Goal: Task Accomplishment & Management: Manage account settings

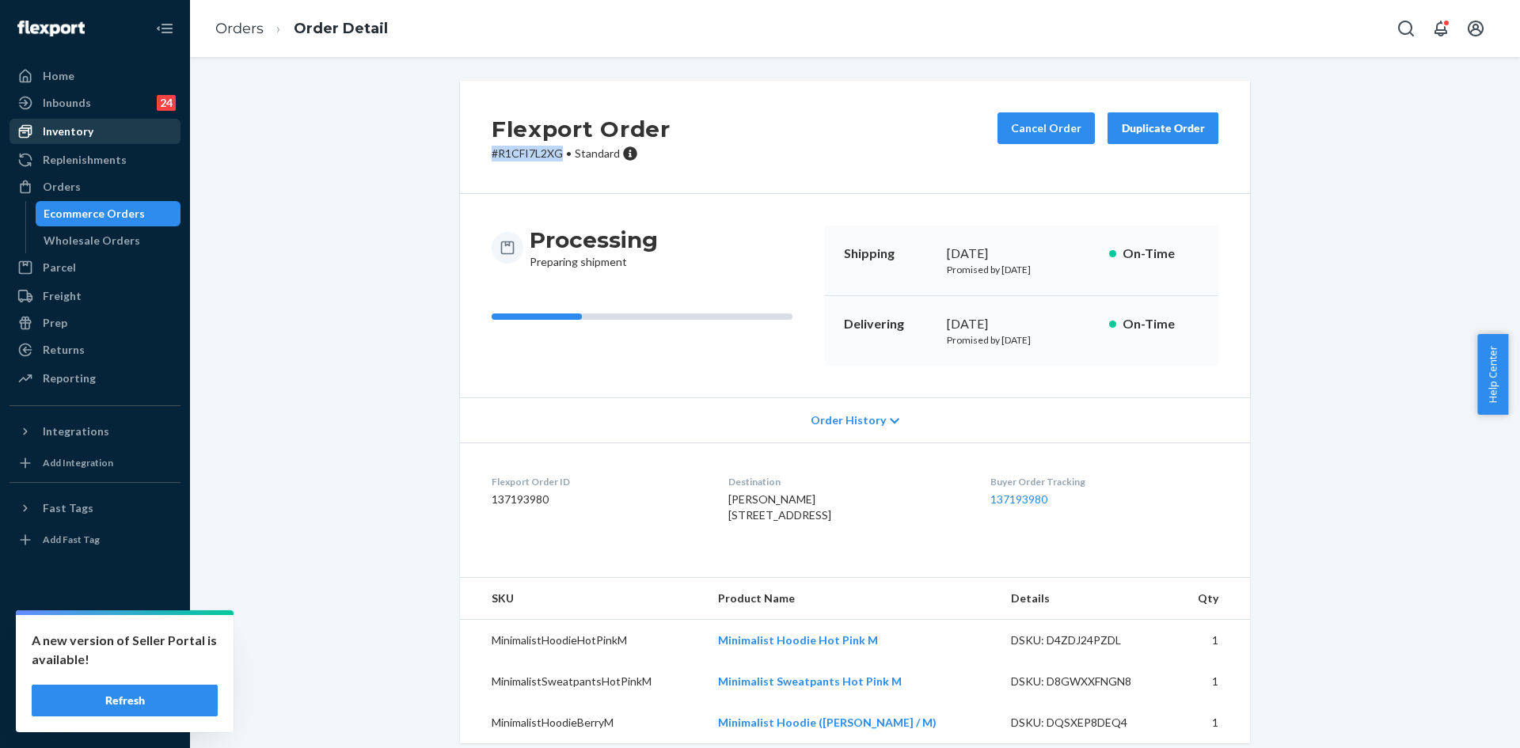
click at [101, 135] on div "Inventory" at bounding box center [95, 131] width 168 height 22
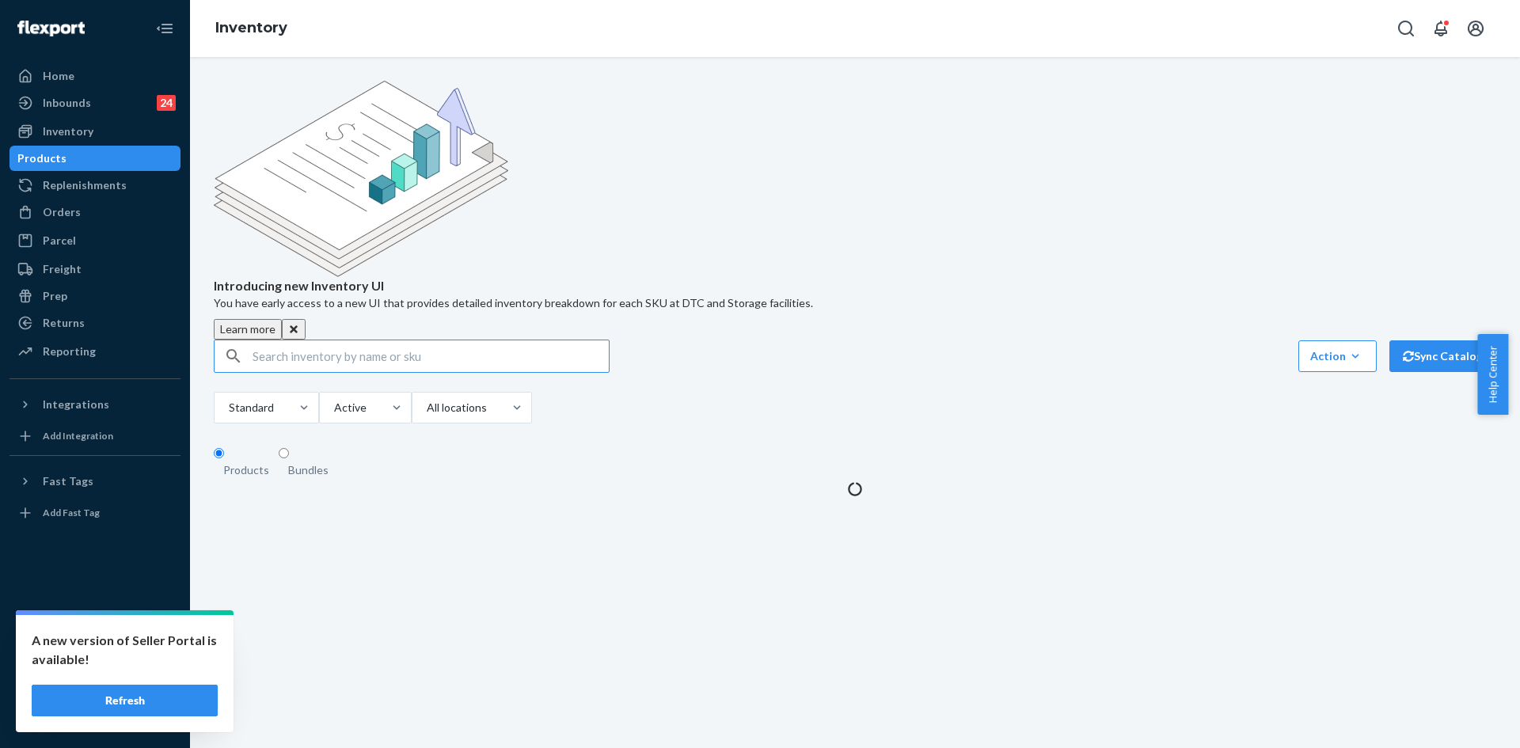
click at [459, 340] on input "text" at bounding box center [431, 356] width 356 height 32
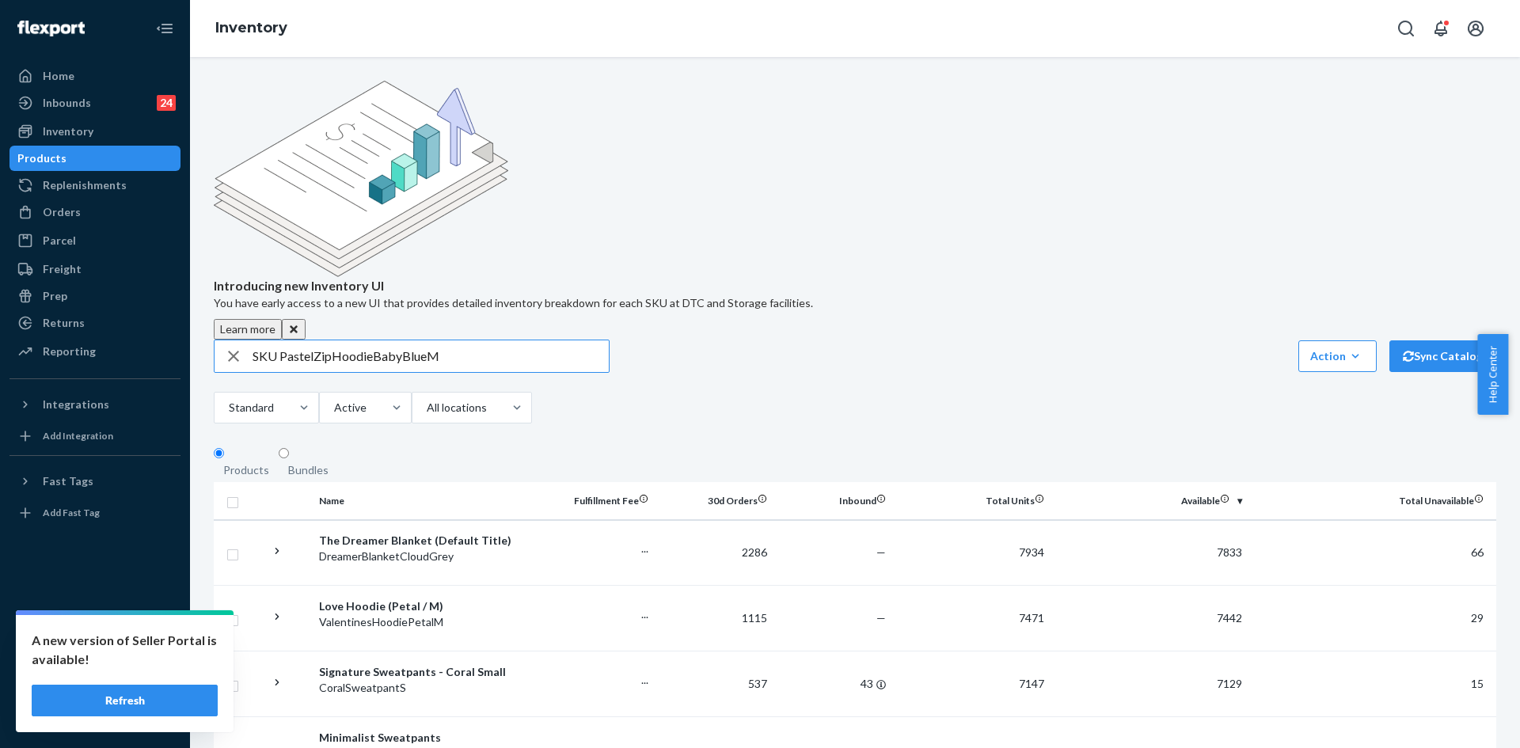
drag, startPoint x: 281, startPoint y: 234, endPoint x: 201, endPoint y: 241, distance: 80.3
click at [201, 241] on div "Introducing new Inventory UI You have early access to a new UI that provides de…" at bounding box center [855, 402] width 1330 height 691
type input "PastelZipHoodieBabyBlueM"
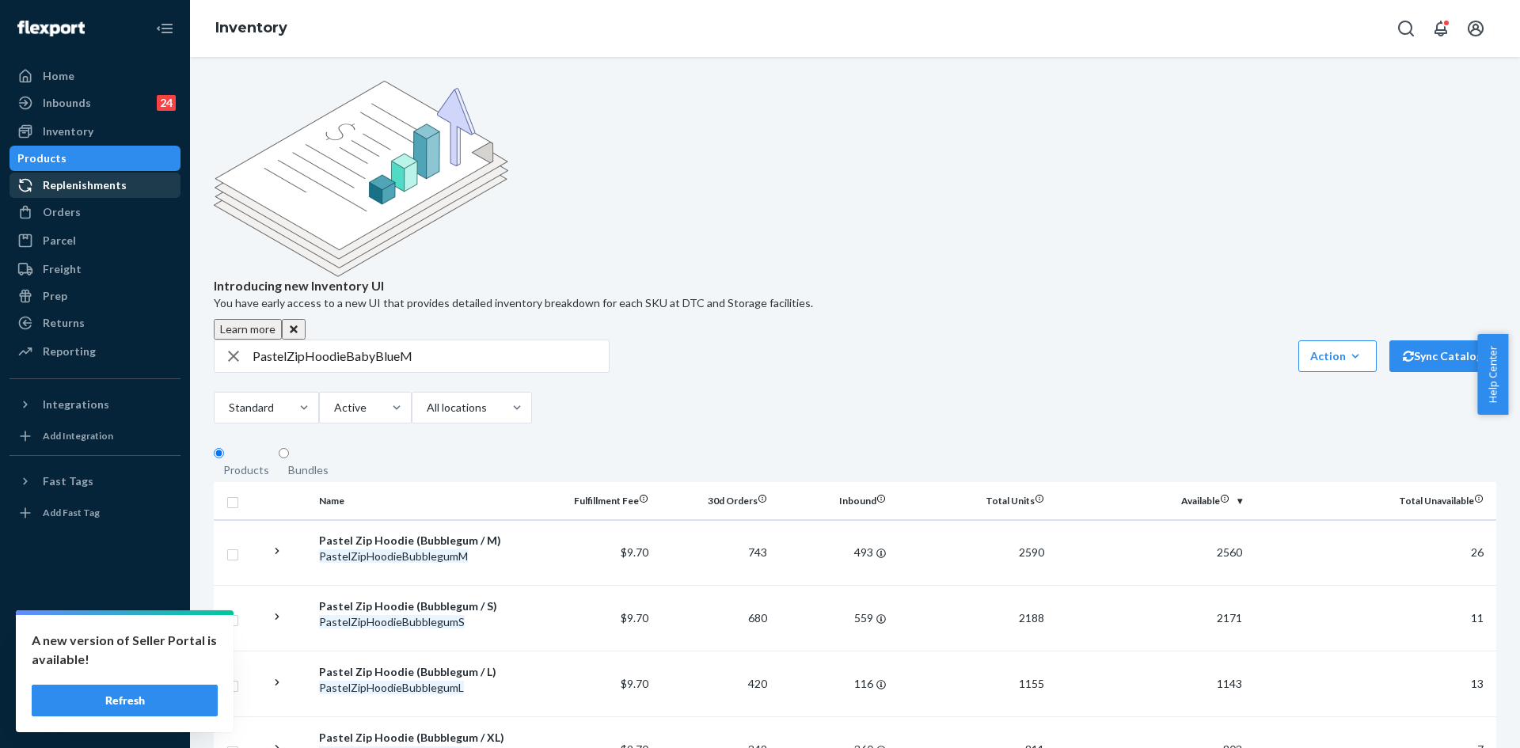
click at [85, 207] on div "Orders" at bounding box center [95, 212] width 168 height 22
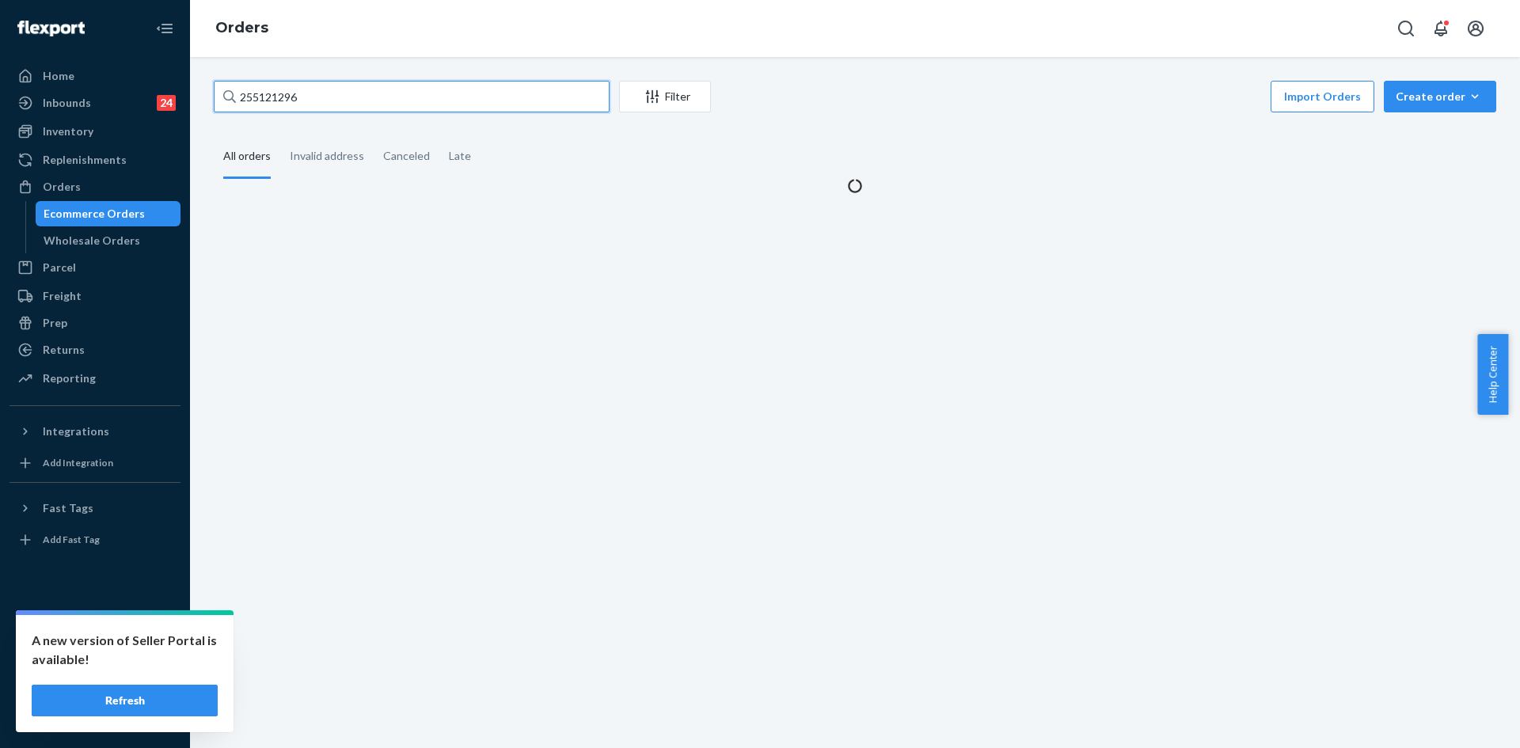
click at [304, 97] on input "255121296" at bounding box center [412, 97] width 396 height 32
paste input "2645763"
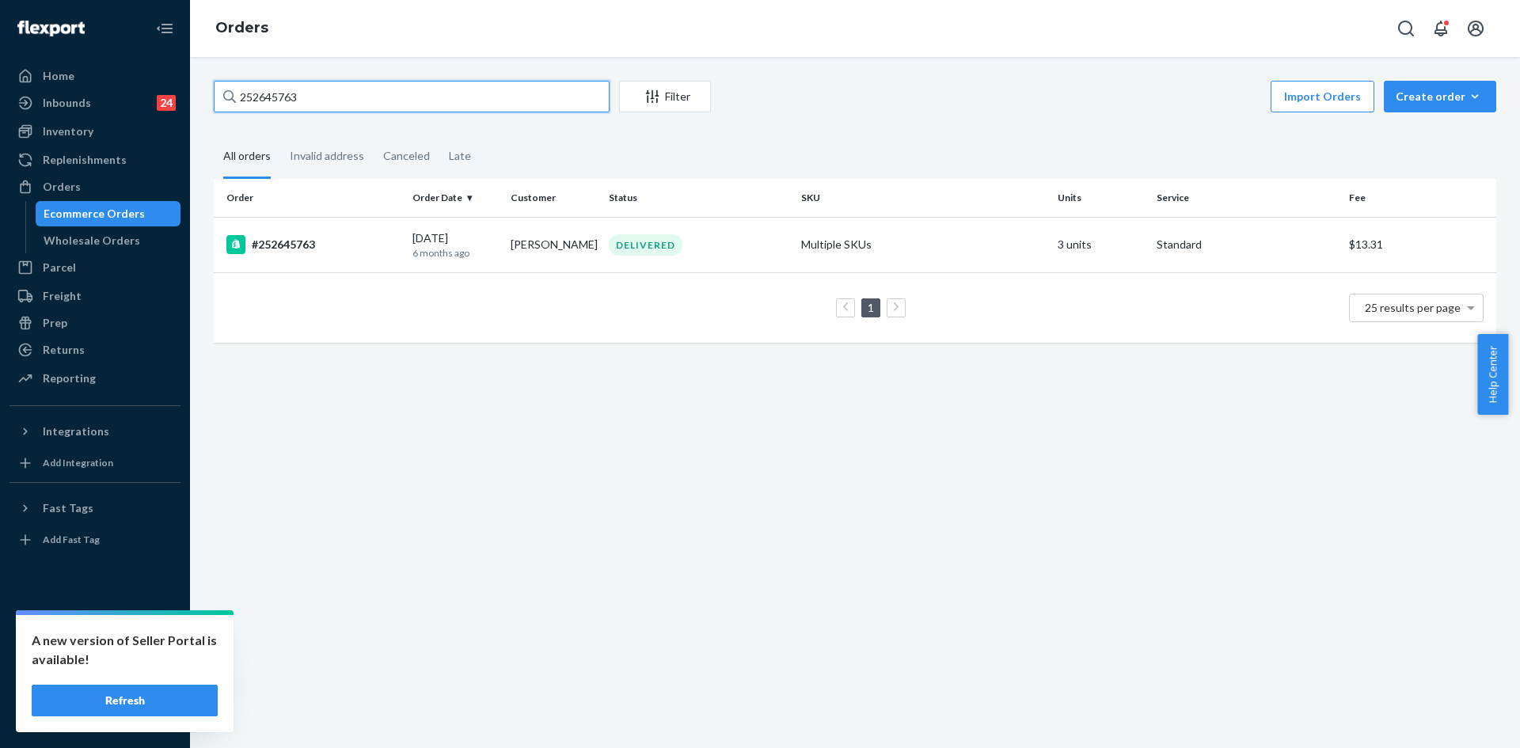
type input "252645763"
click at [313, 100] on input "252645763" at bounding box center [412, 97] width 396 height 32
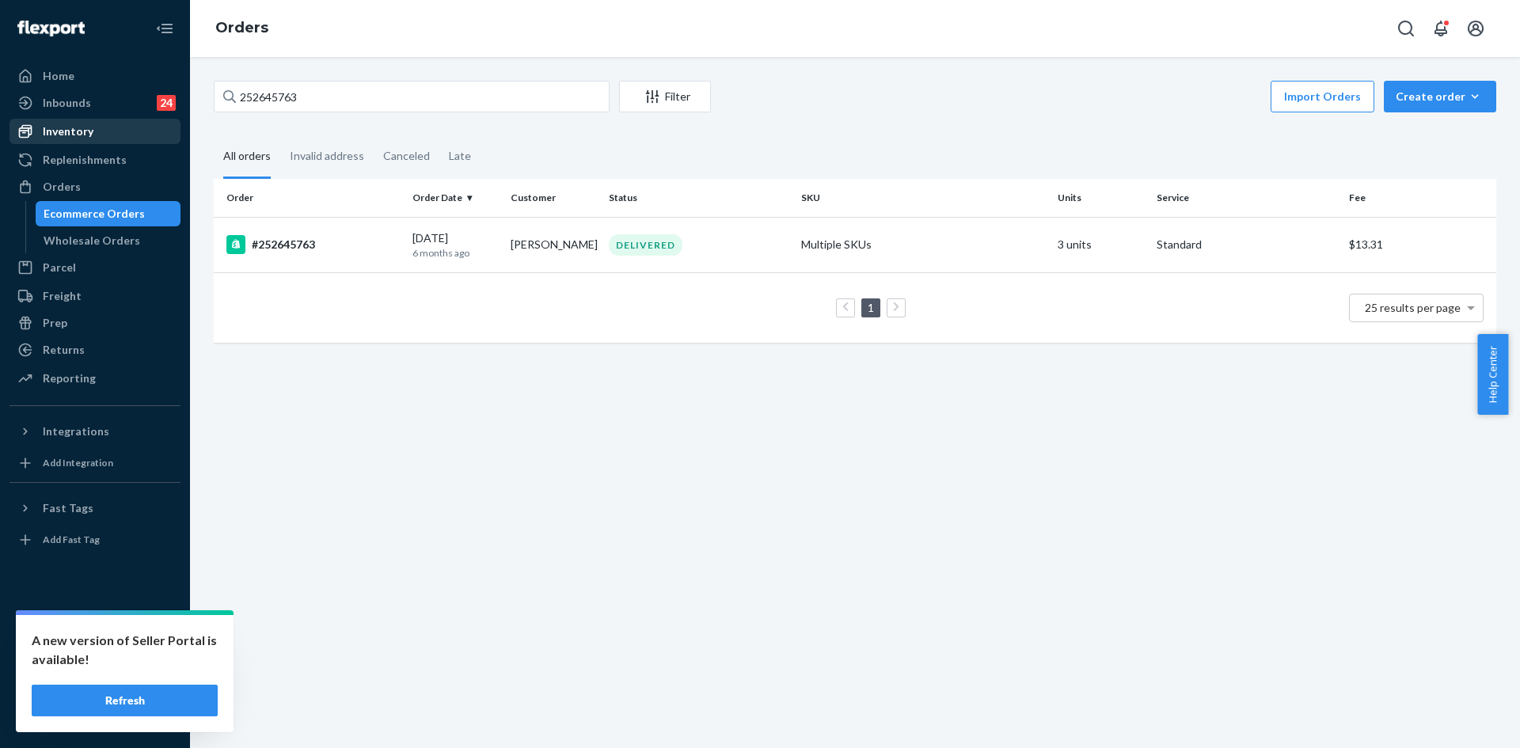
click at [100, 126] on div "Inventory" at bounding box center [95, 131] width 168 height 22
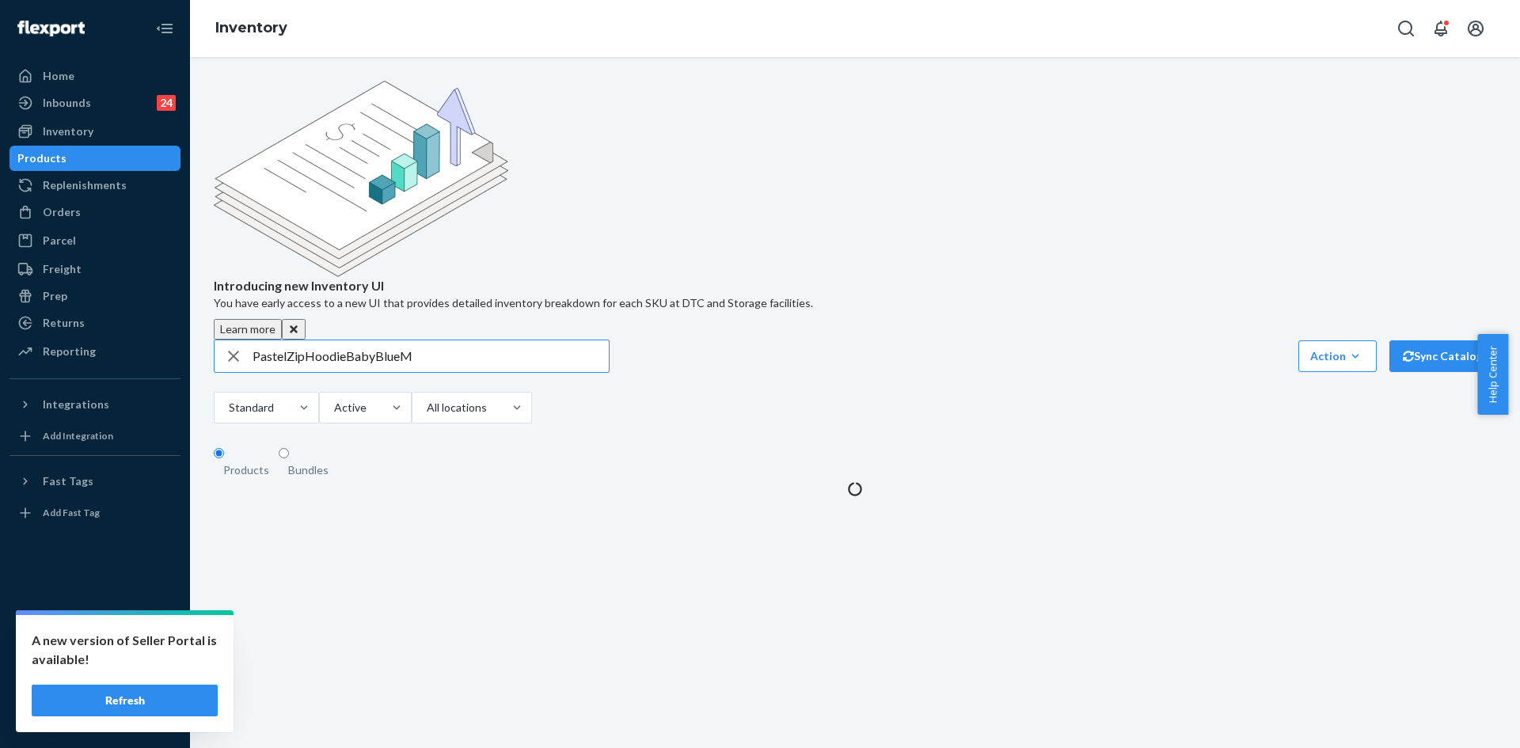
click at [407, 340] on input "PastelZipHoodieBabyBlueM" at bounding box center [431, 356] width 356 height 32
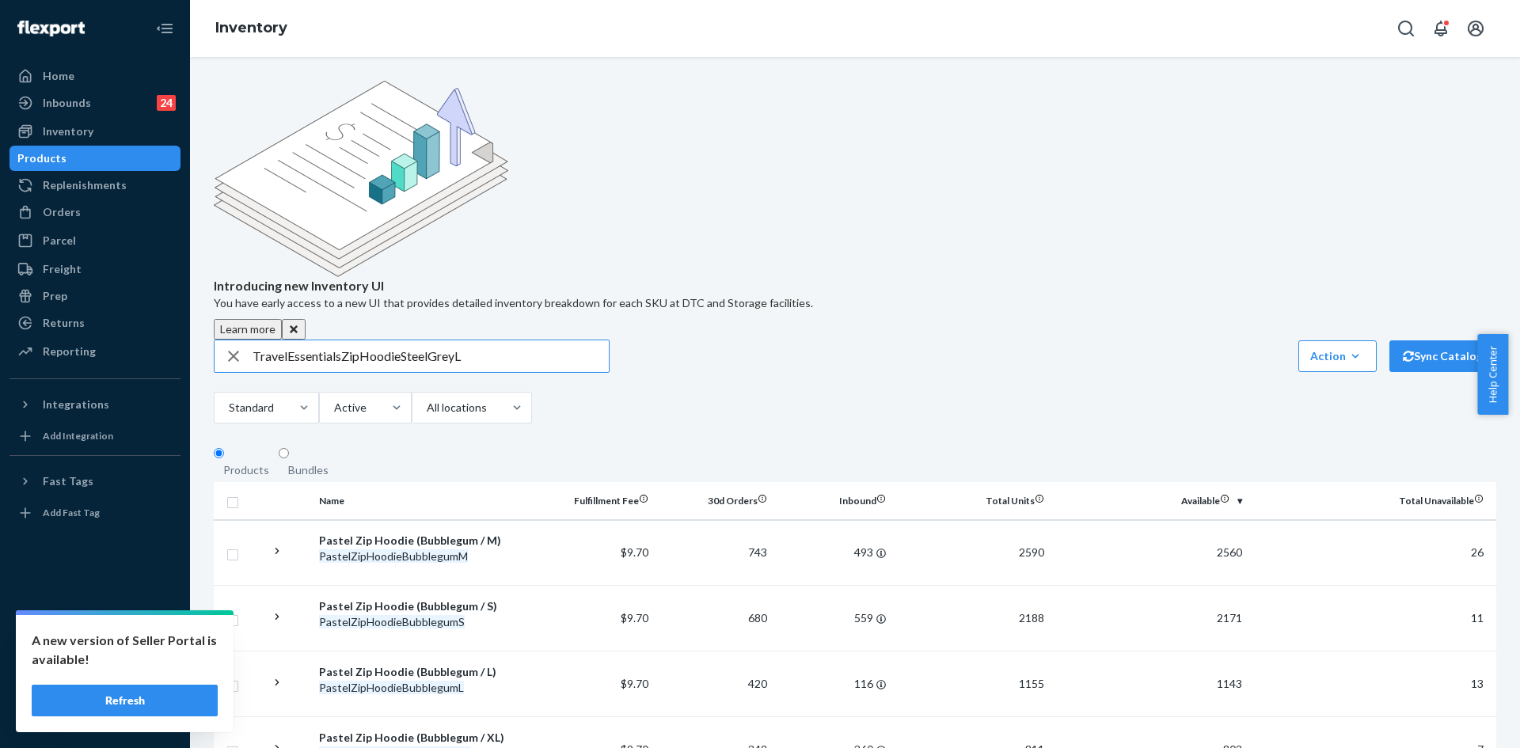
type input "TravelEssentialsZipHoodieSteelGreyL"
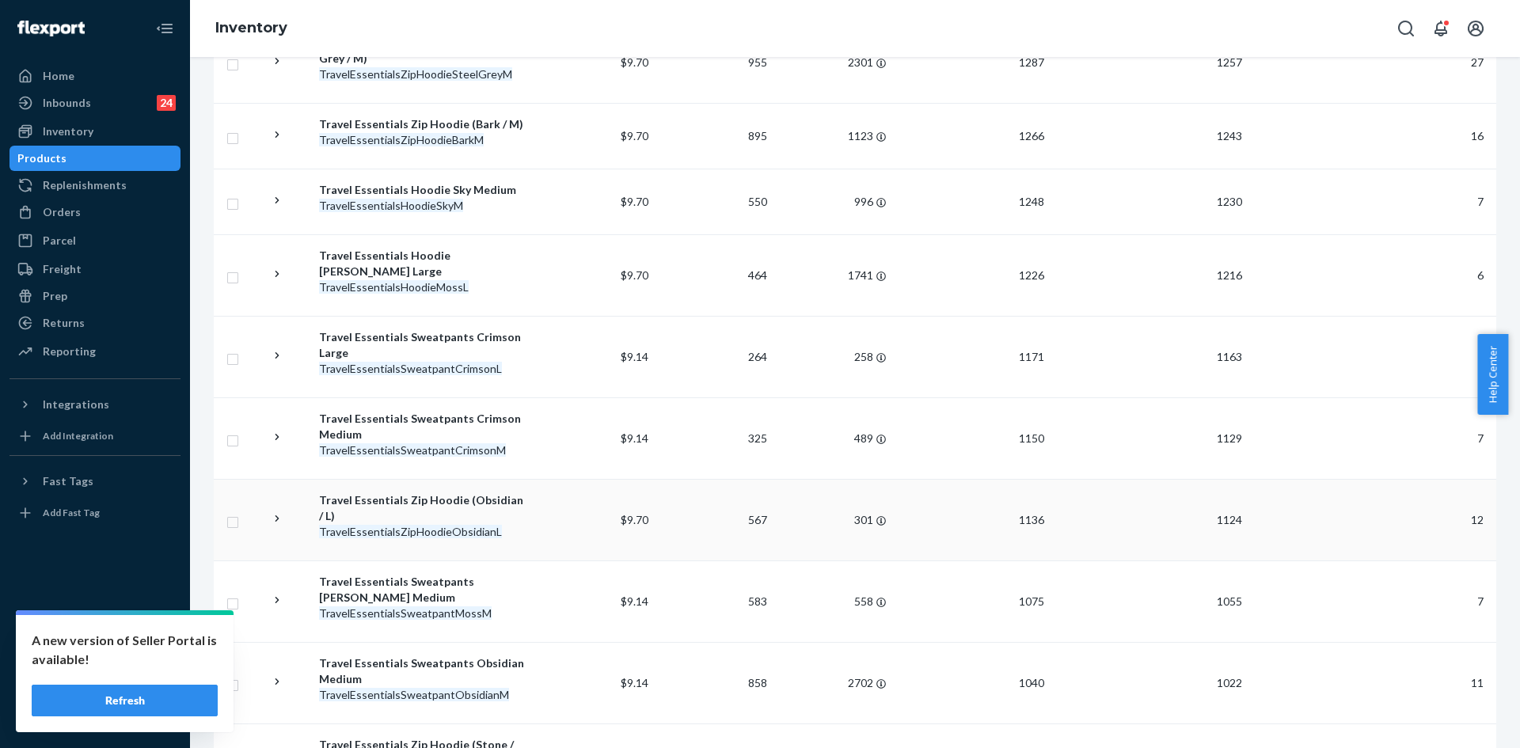
scroll to position [1308, 0]
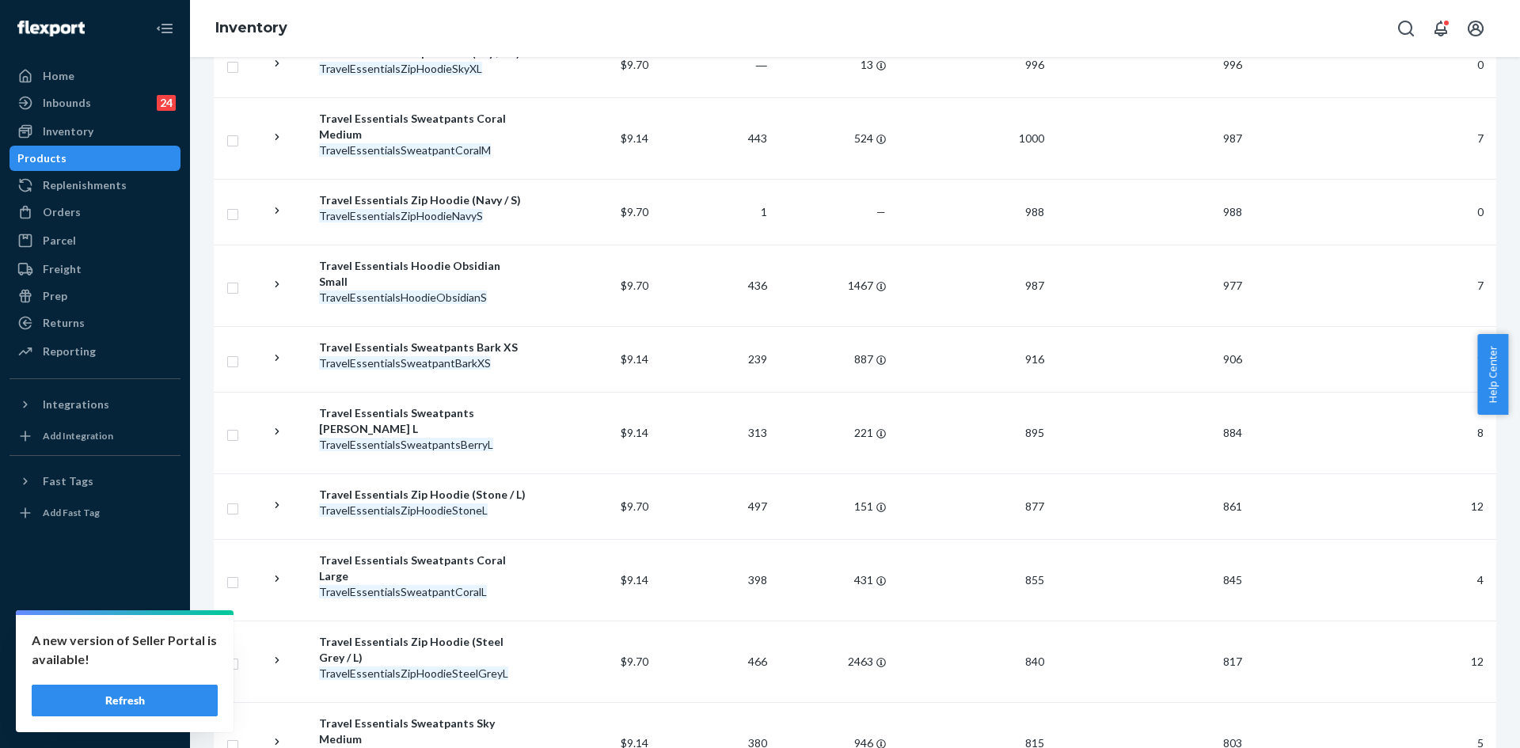
scroll to position [554, 0]
click at [80, 211] on div "Orders" at bounding box center [95, 212] width 168 height 22
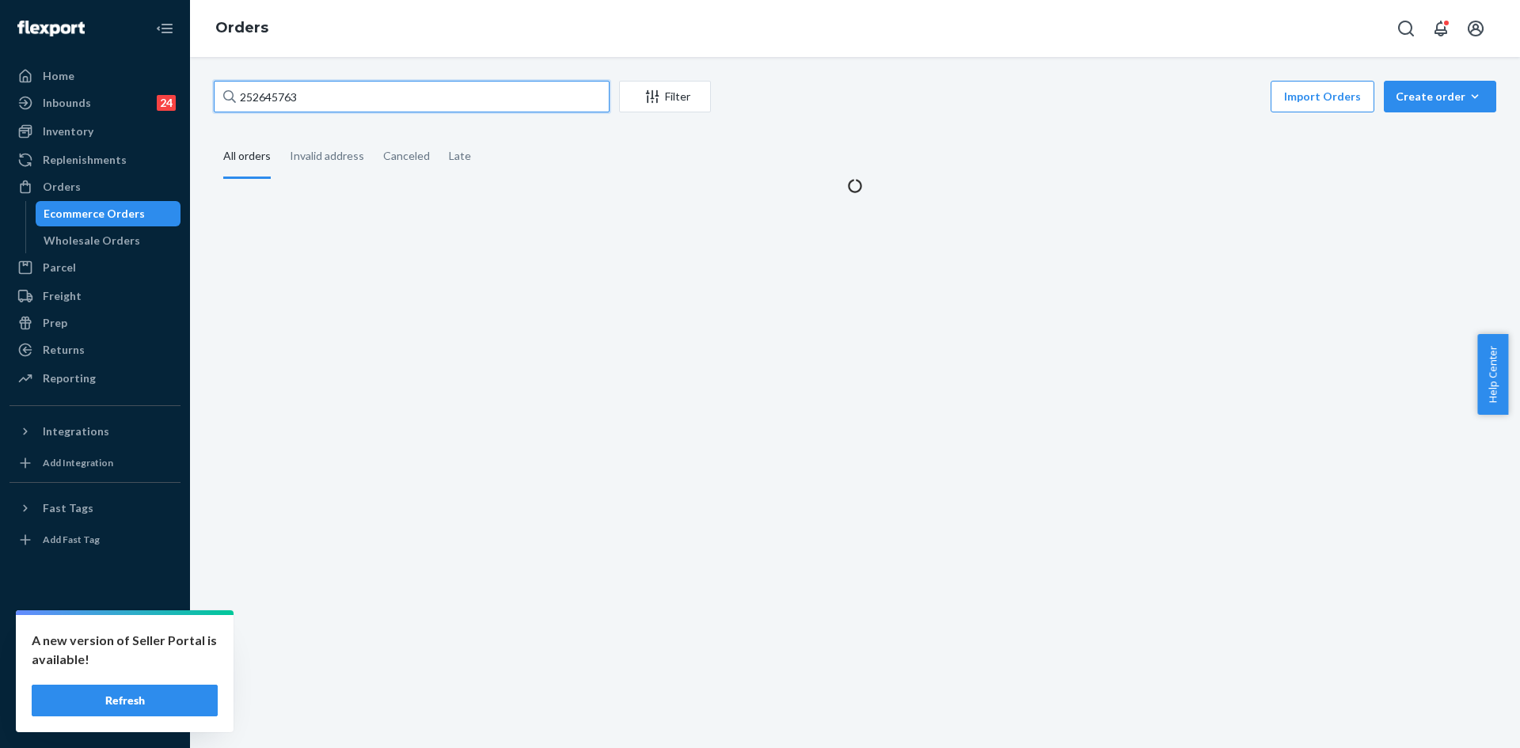
click at [383, 97] on input "252645763" at bounding box center [412, 97] width 396 height 32
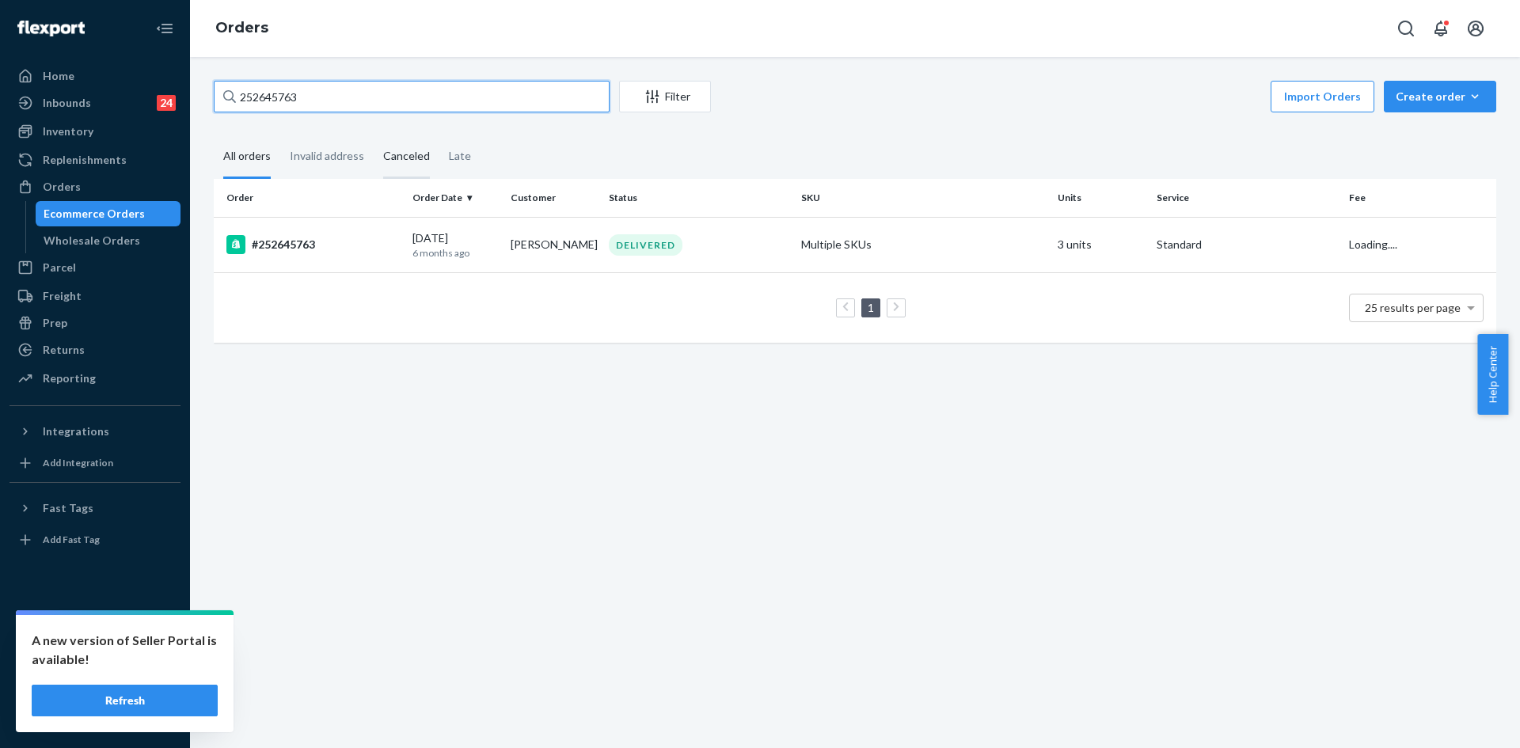
paste input "[PERSON_NAME]"
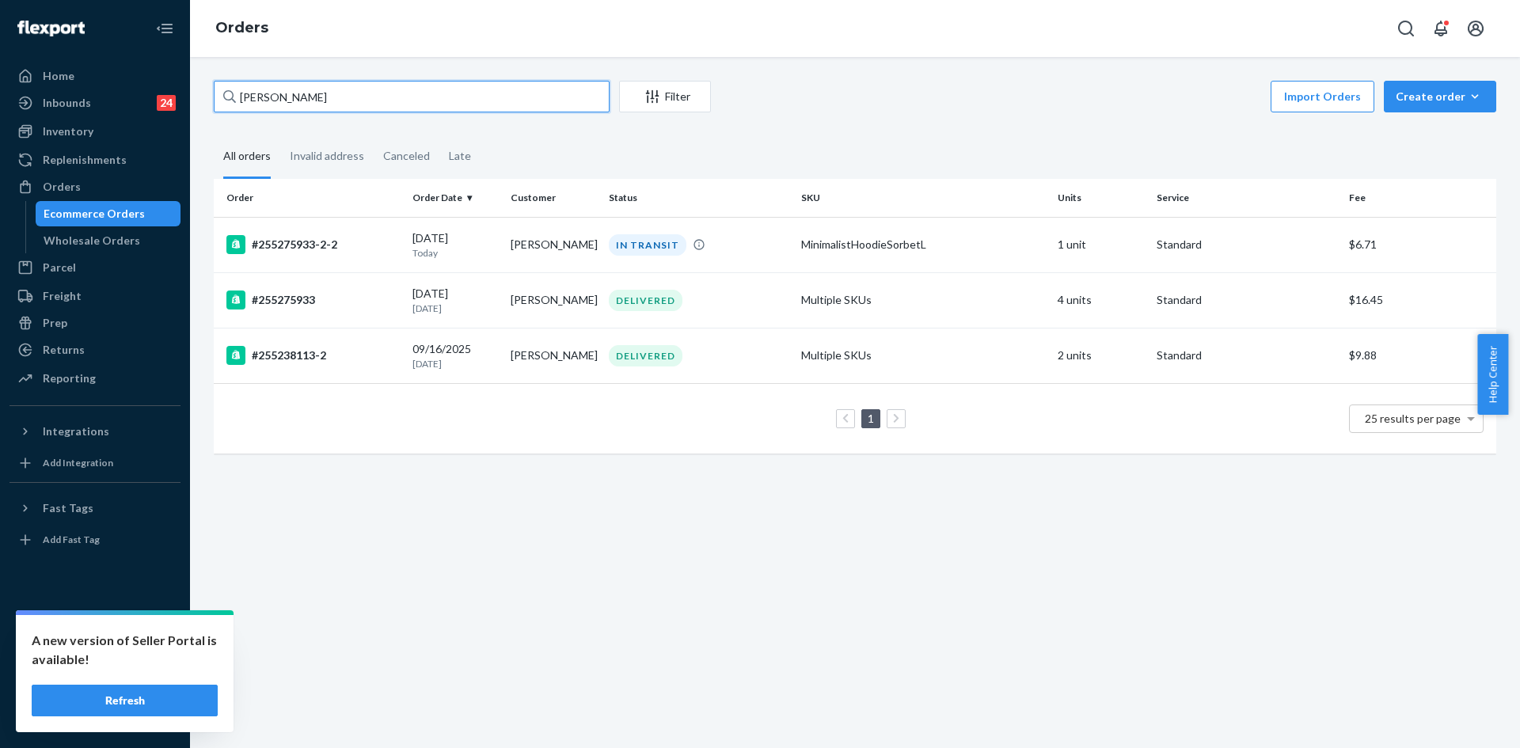
type input "[PERSON_NAME]"
click at [461, 317] on td "[DATE] [DATE]" at bounding box center [455, 299] width 98 height 55
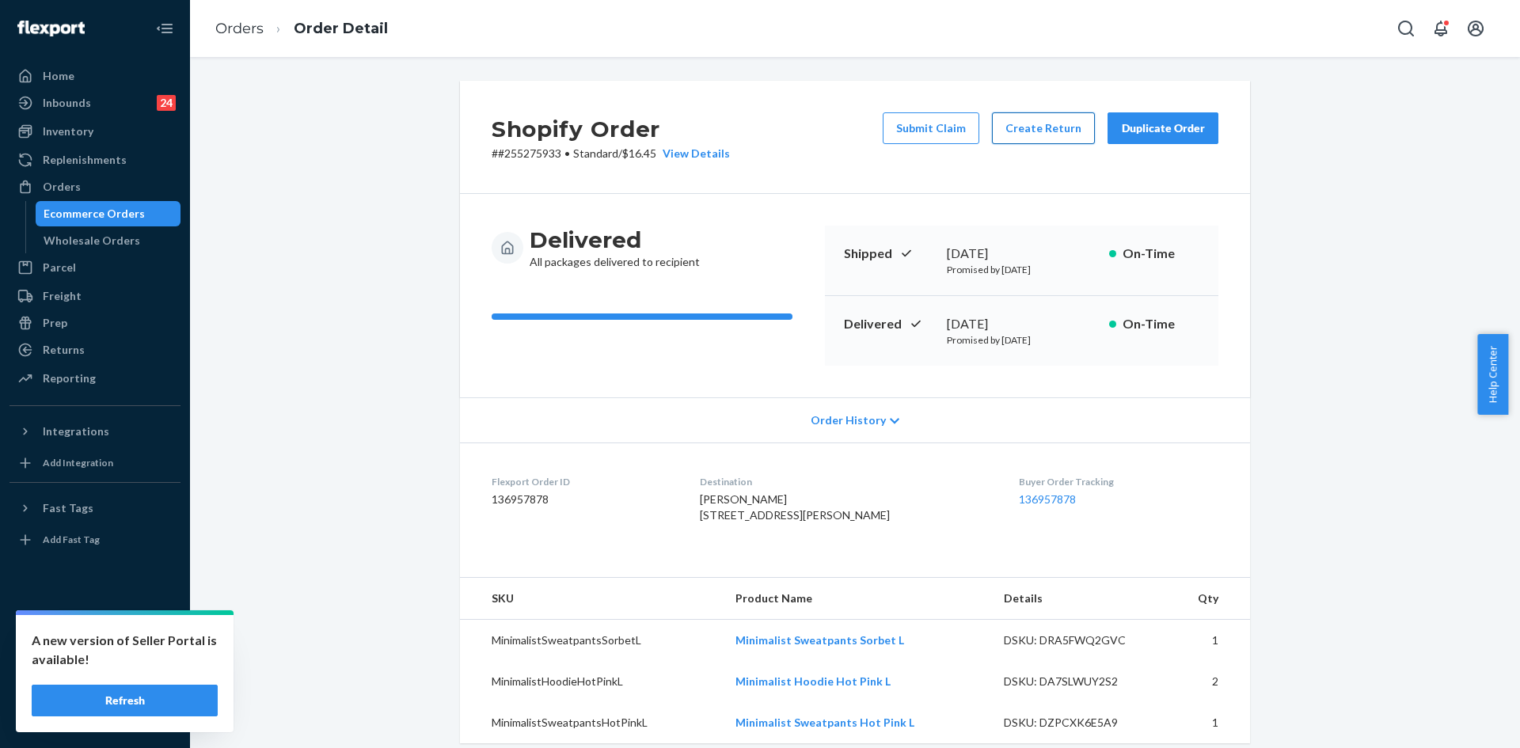
click at [1031, 139] on button "Create Return" at bounding box center [1043, 128] width 103 height 32
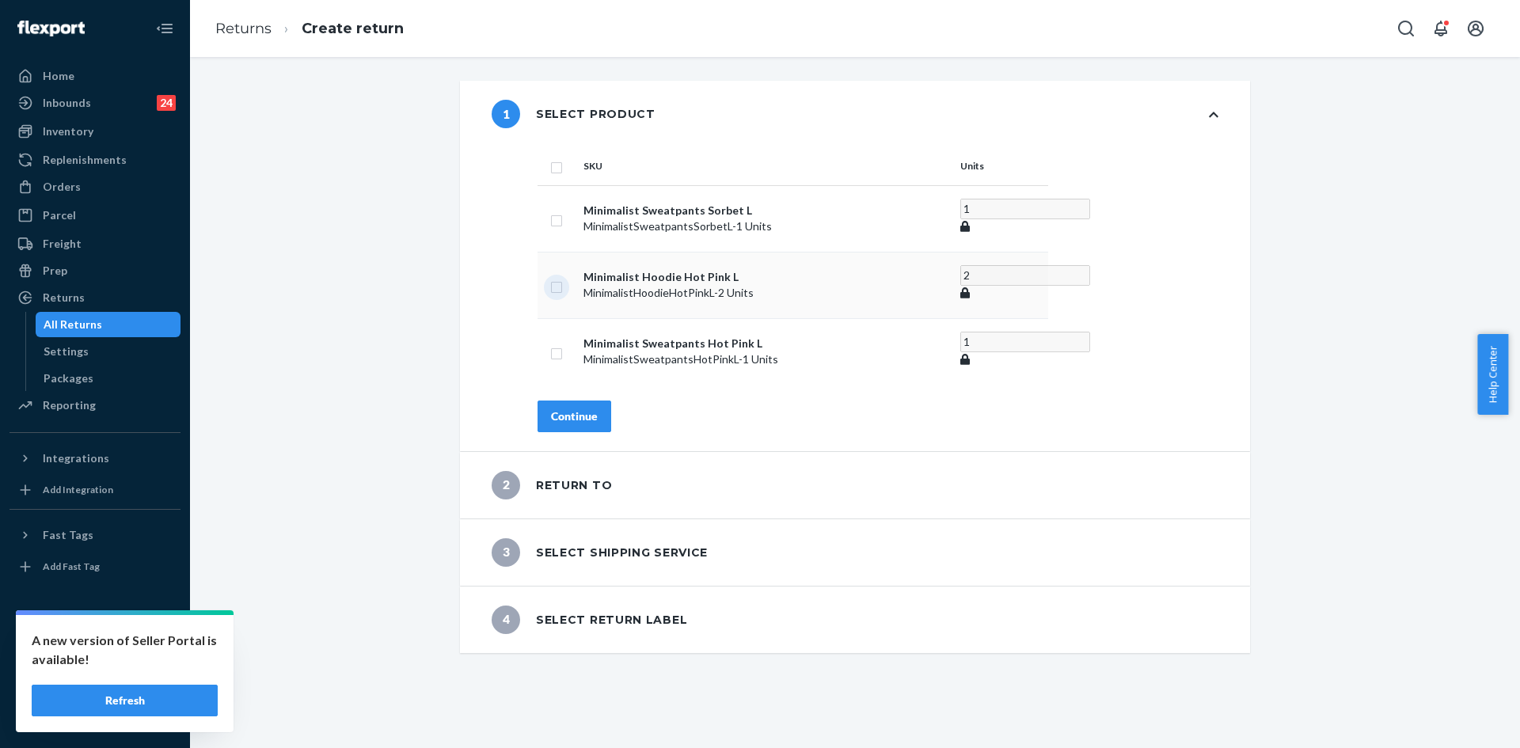
click at [553, 283] on input "checkbox" at bounding box center [556, 285] width 13 height 17
checkbox input "true"
click at [1002, 284] on input "2" at bounding box center [1025, 281] width 130 height 21
type input "1"
click at [1013, 282] on input "1" at bounding box center [1025, 281] width 130 height 21
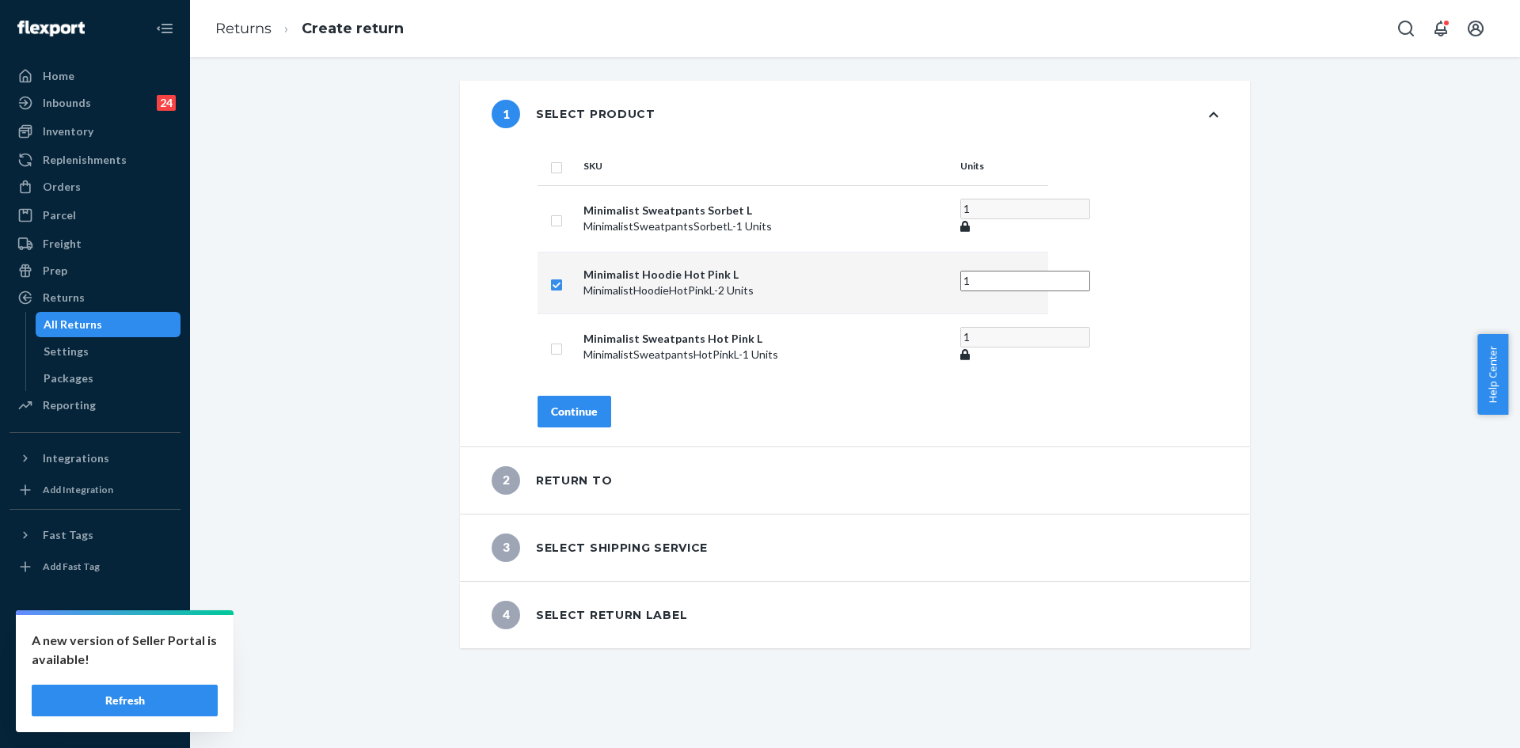
click at [581, 404] on div "Continue" at bounding box center [574, 412] width 47 height 16
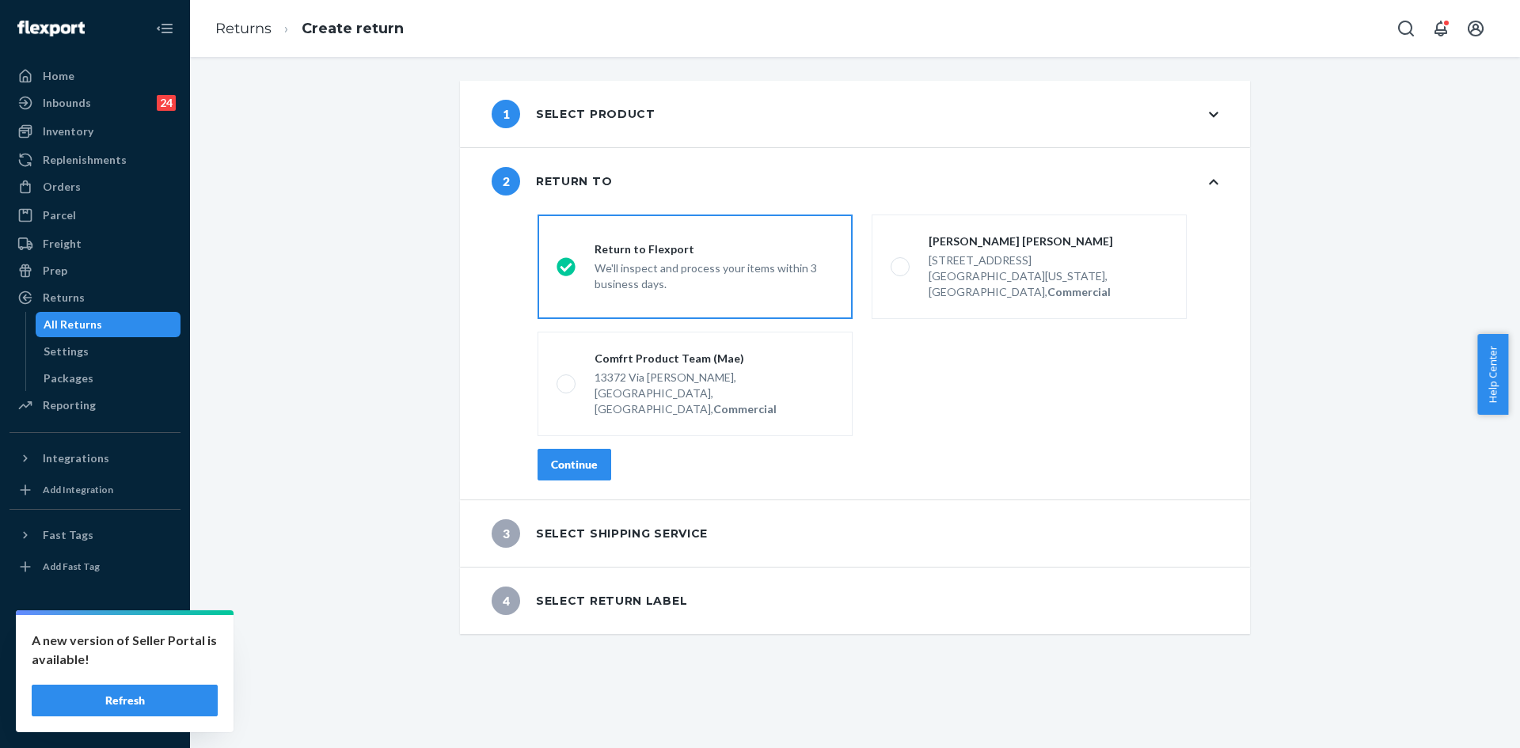
click at [587, 457] on div "Continue" at bounding box center [574, 465] width 47 height 16
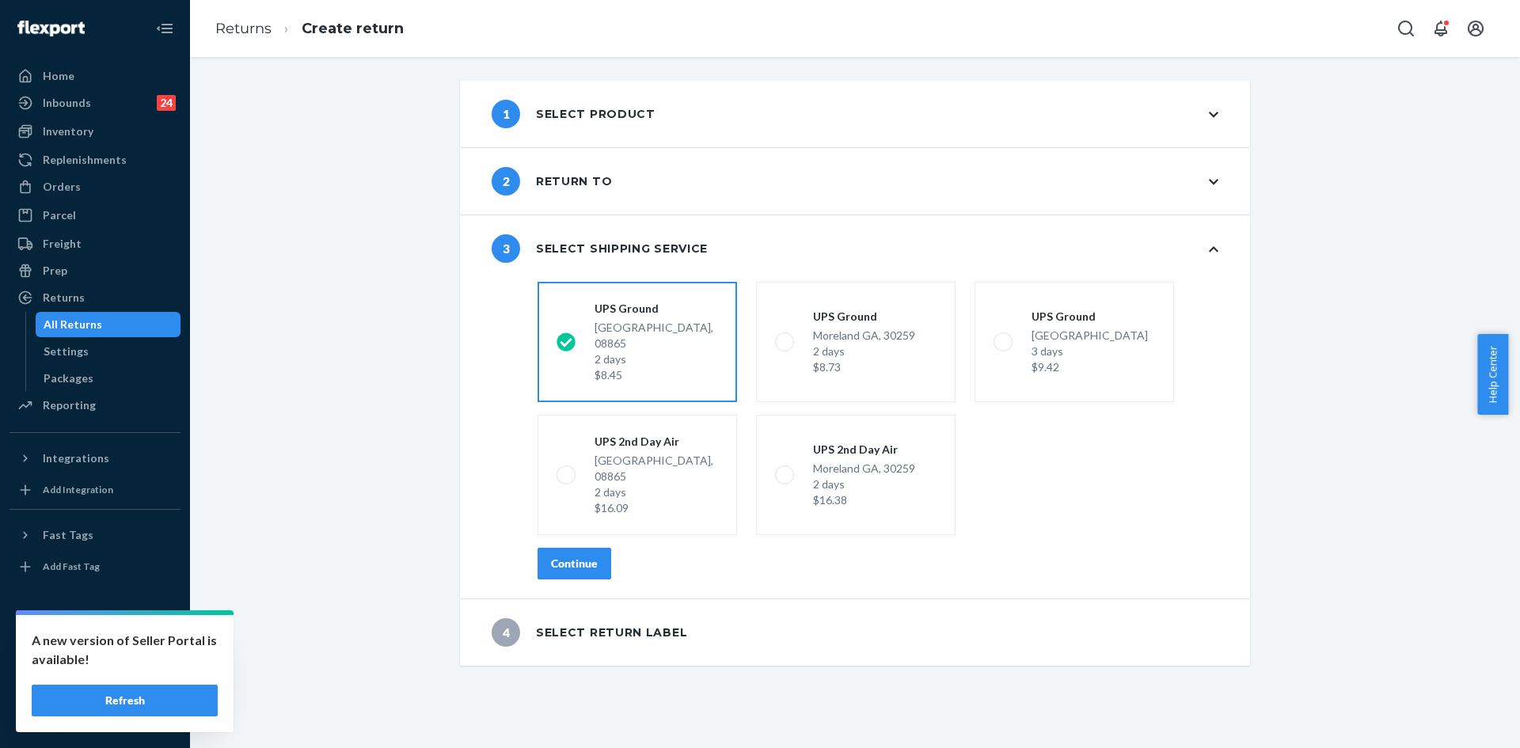
click at [594, 548] on button "Continue" at bounding box center [574, 564] width 74 height 32
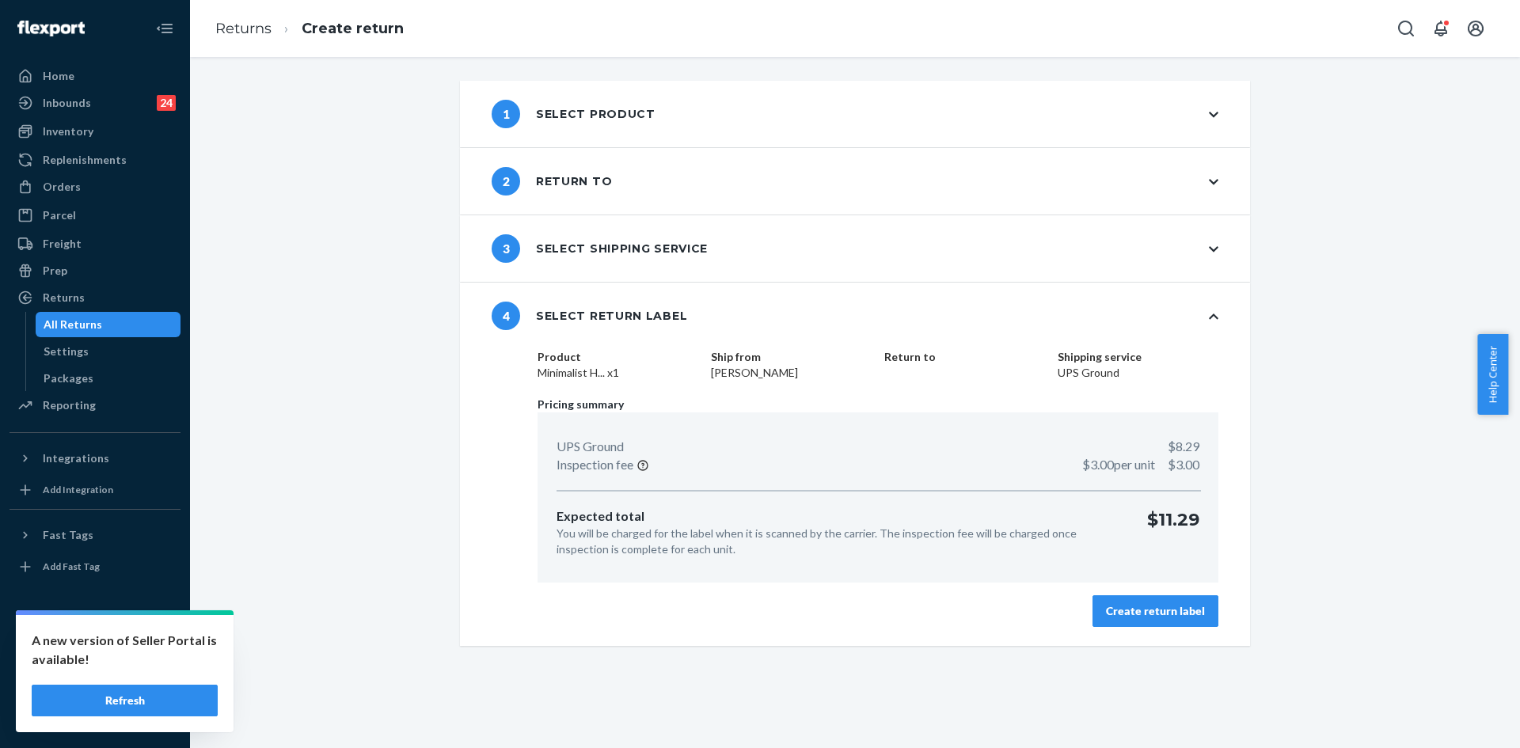
click at [1111, 613] on div "Create return label" at bounding box center [1155, 611] width 99 height 16
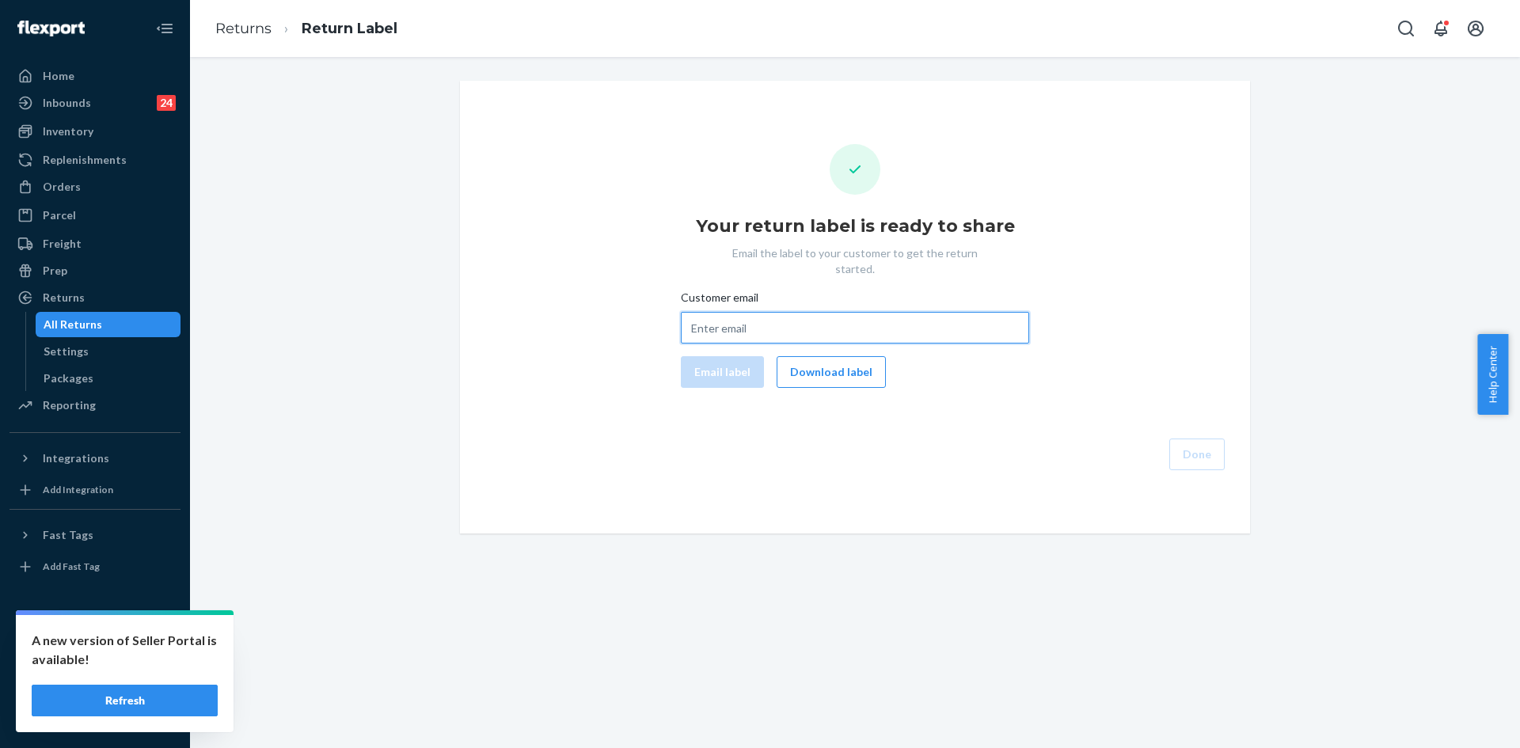
click at [807, 313] on input "Customer email" at bounding box center [855, 328] width 348 height 32
paste input "[EMAIL_ADDRESS][DOMAIN_NAME]"
type input "[EMAIL_ADDRESS][DOMAIN_NAME]"
click at [716, 361] on button "Email label" at bounding box center [722, 372] width 83 height 32
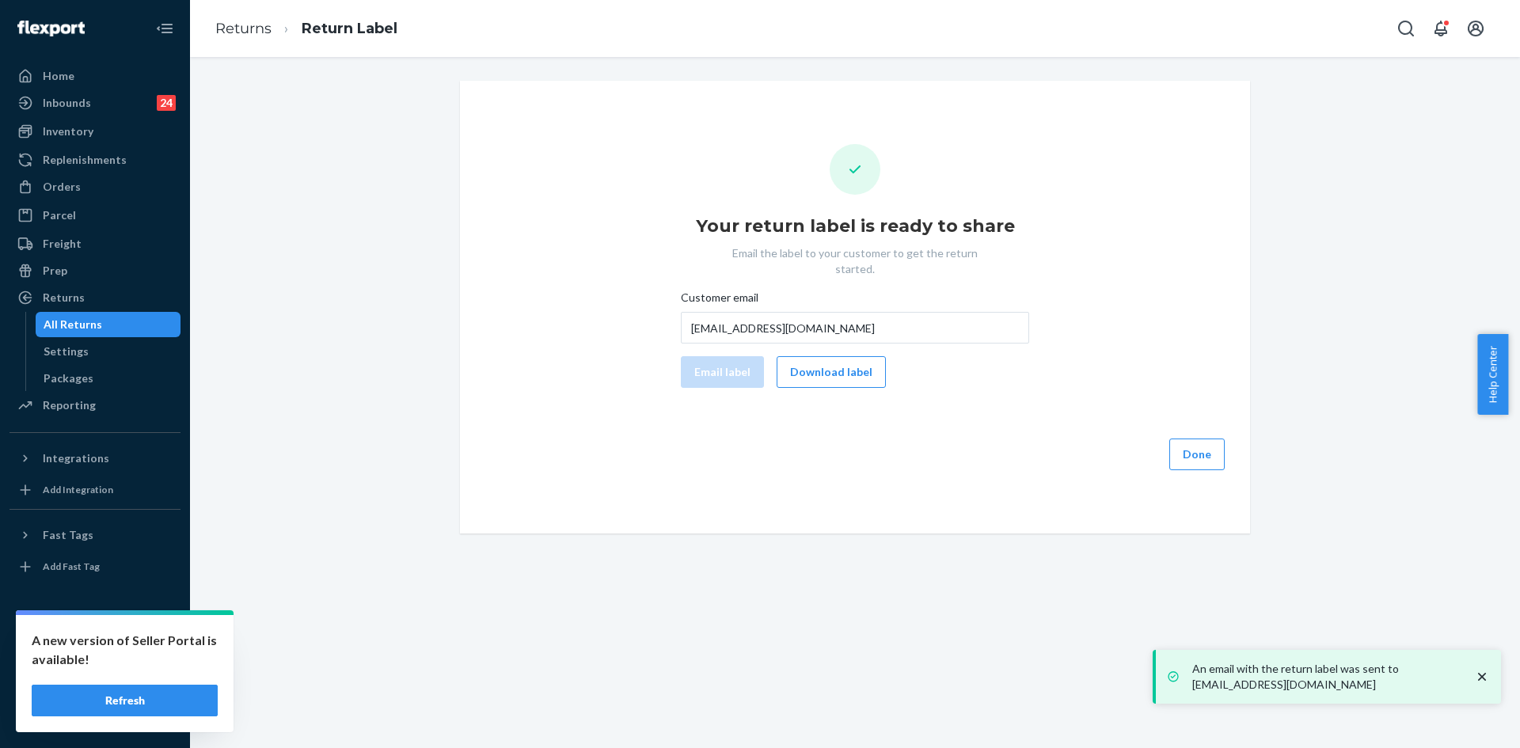
click at [1203, 443] on button "Done" at bounding box center [1196, 455] width 55 height 32
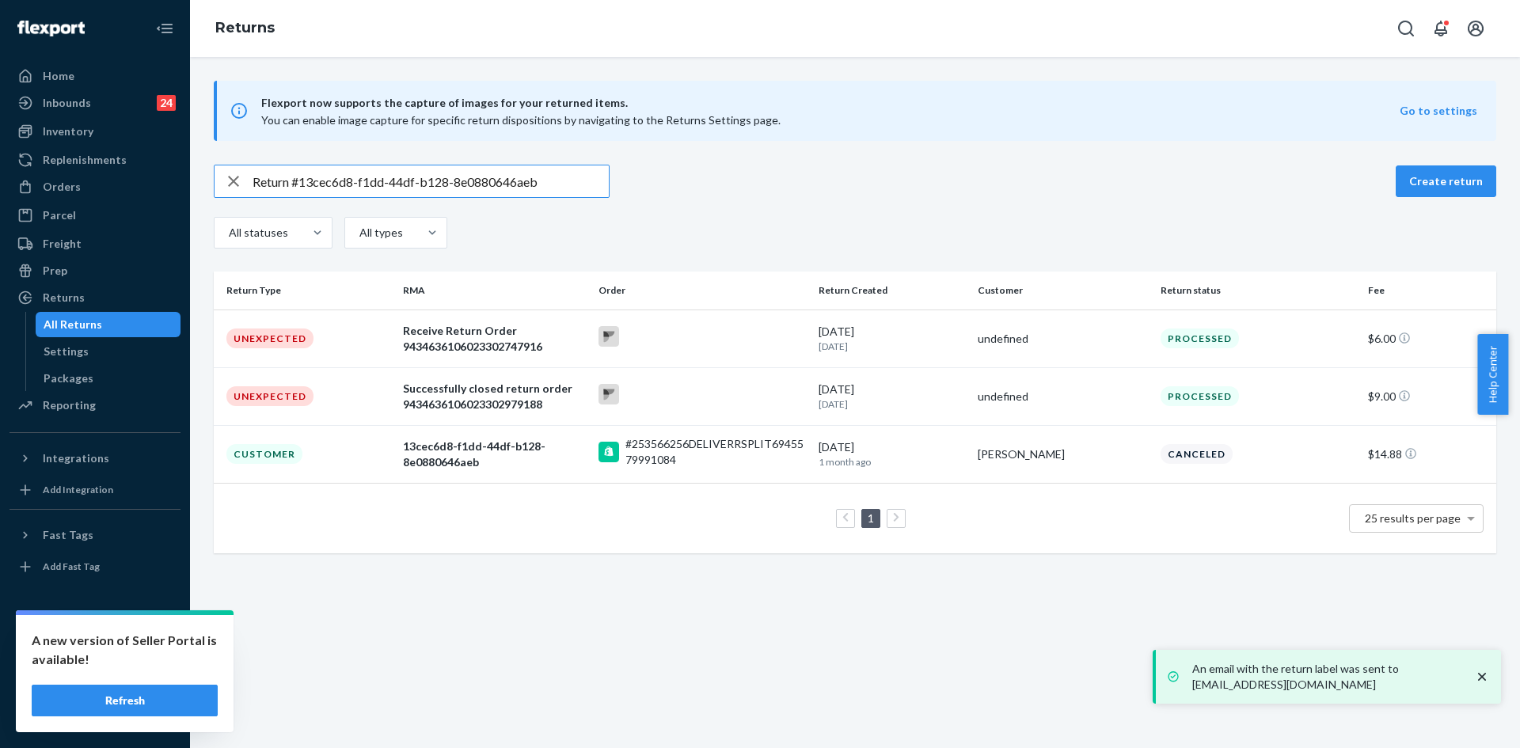
click at [235, 181] on icon "button" at bounding box center [233, 181] width 19 height 32
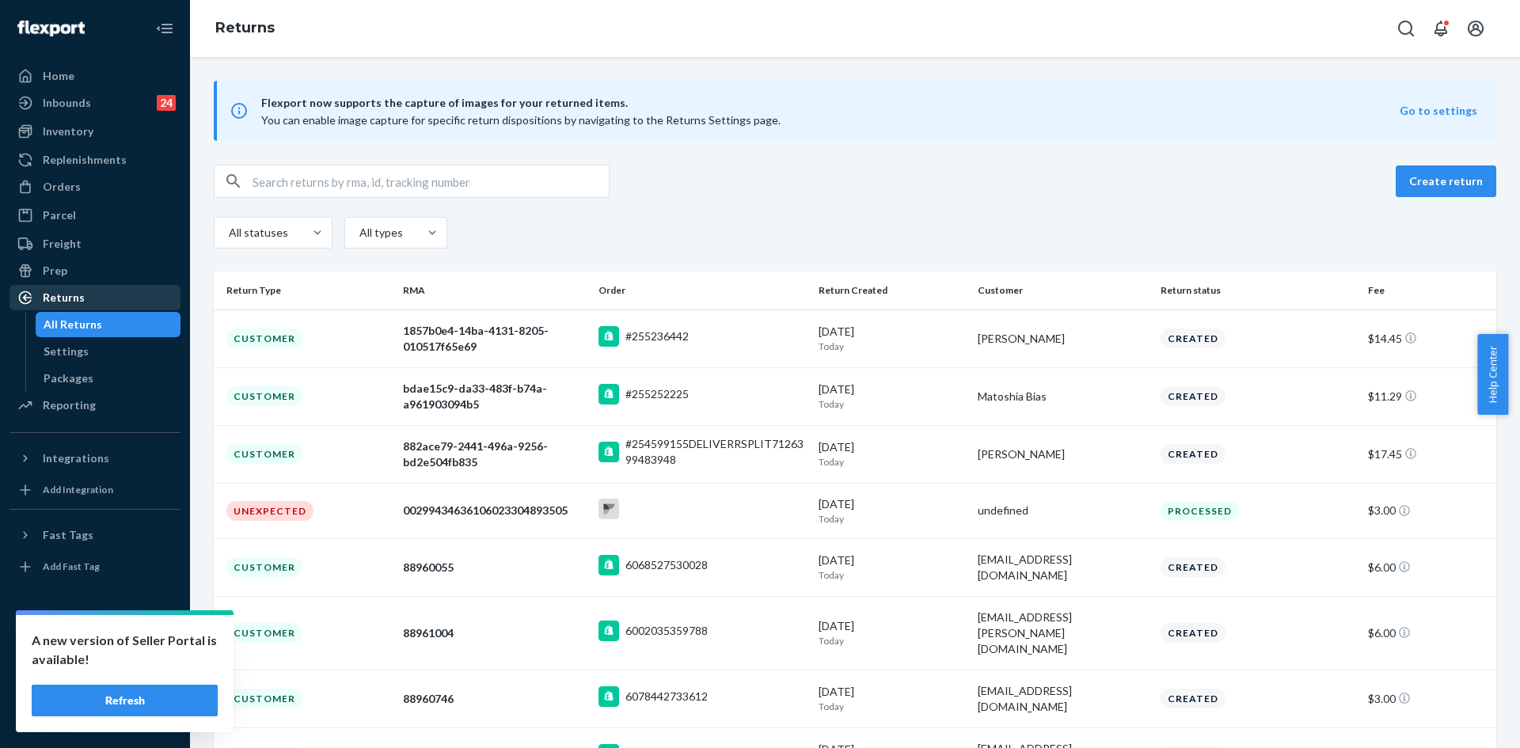
click at [91, 291] on div "Returns" at bounding box center [95, 298] width 168 height 22
click at [100, 77] on div "Home" at bounding box center [95, 76] width 168 height 22
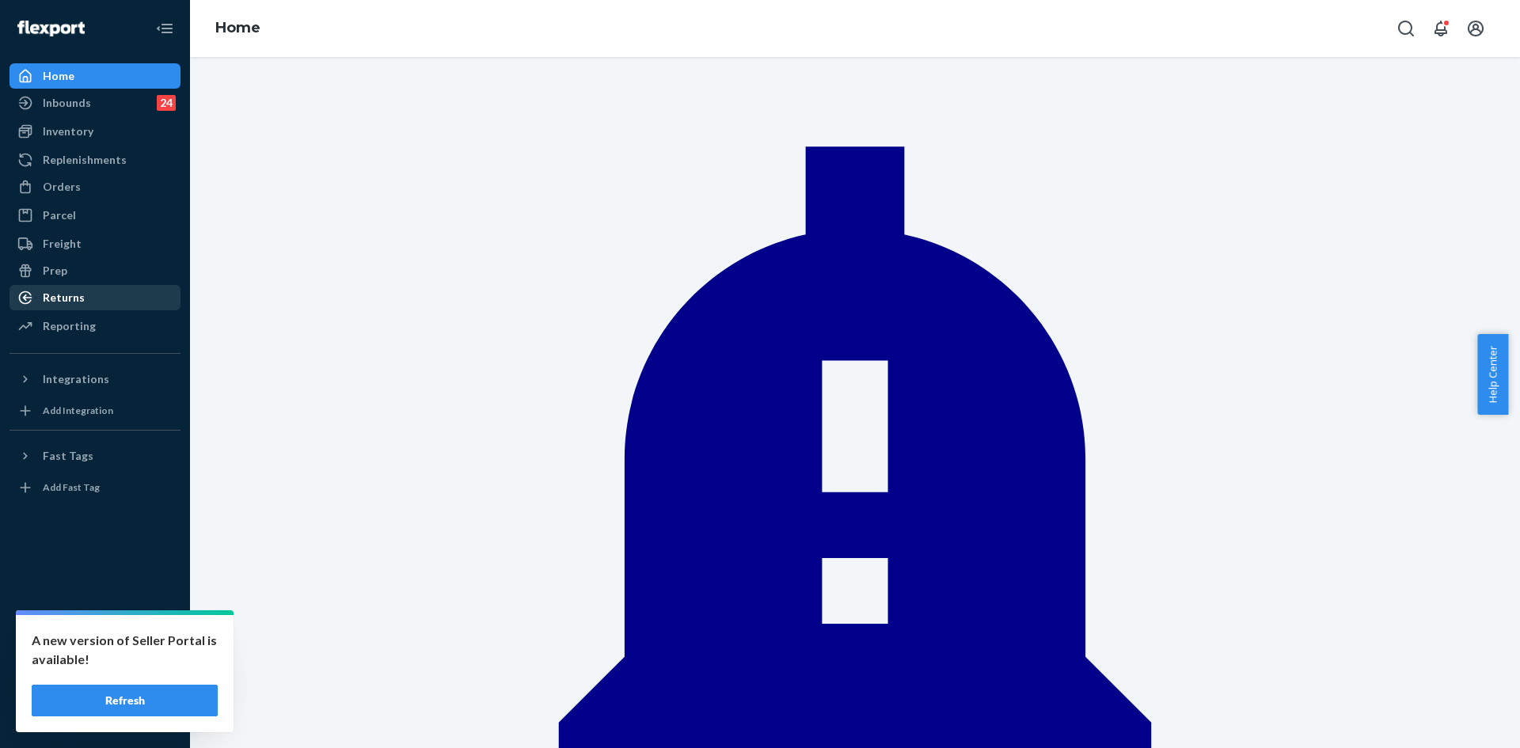
click at [94, 294] on div "Returns" at bounding box center [95, 298] width 168 height 22
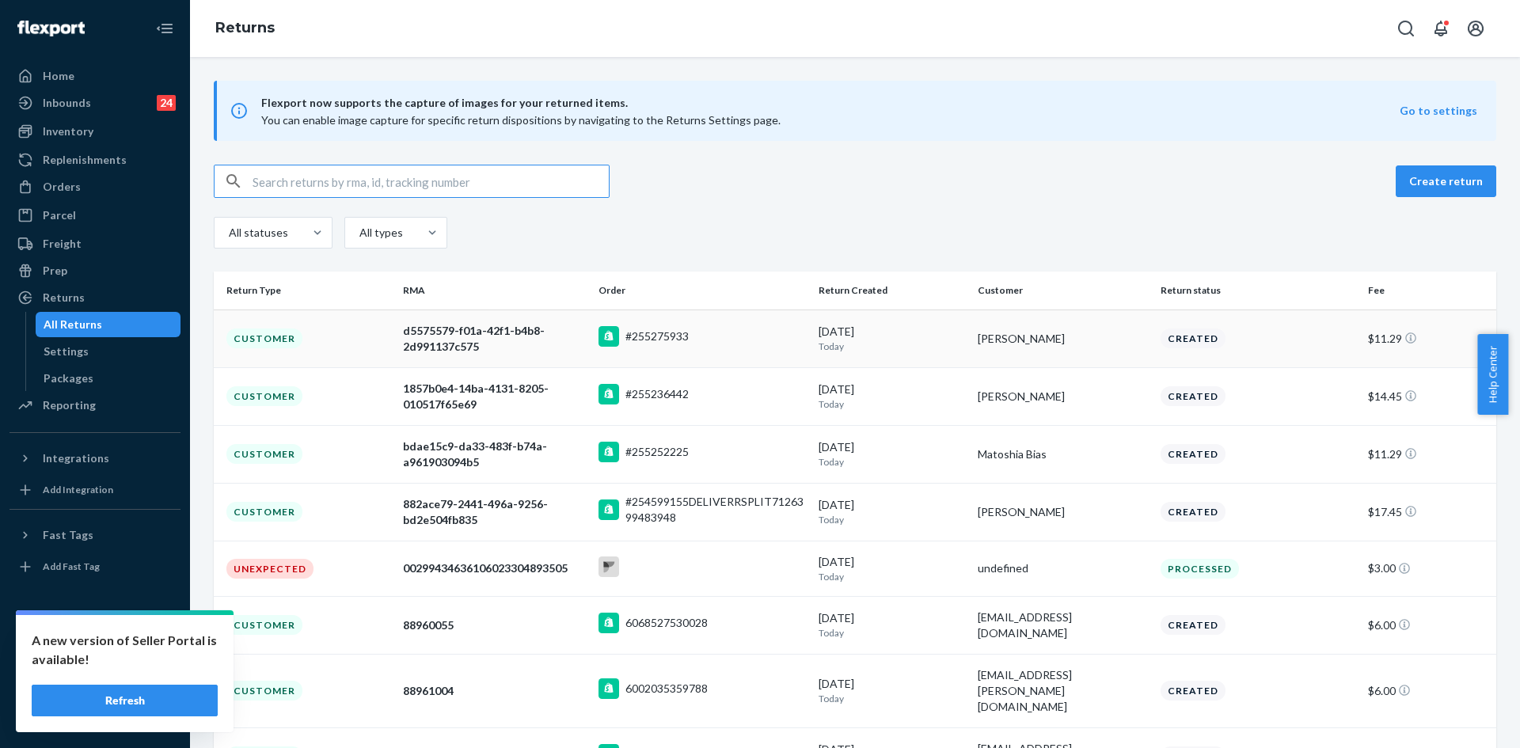
click at [777, 357] on td "#255275933" at bounding box center [702, 339] width 220 height 58
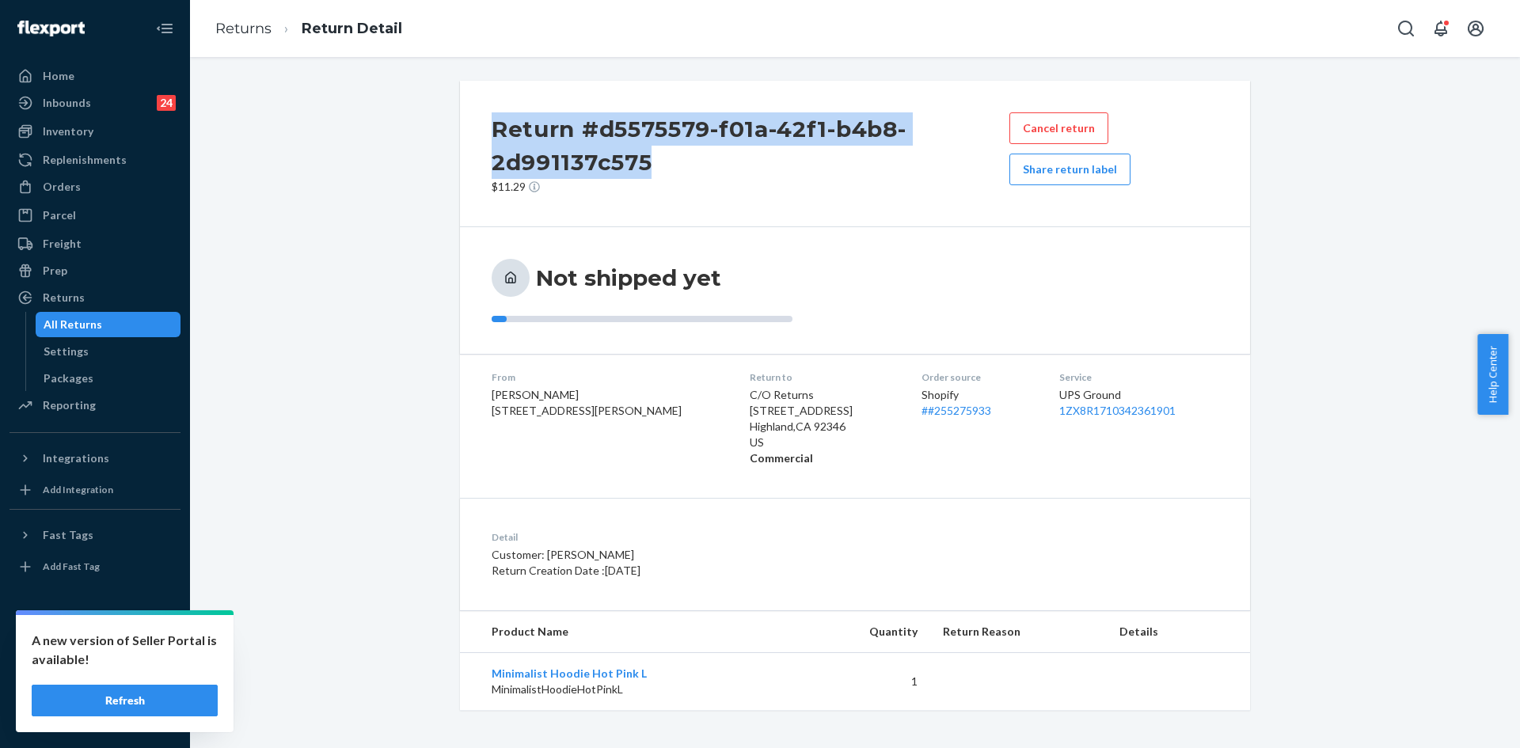
drag, startPoint x: 663, startPoint y: 162, endPoint x: 490, endPoint y: 130, distance: 176.4
click at [492, 130] on h2 "Return #d5575579-f01a-42f1-b4b8-2d991137c575" at bounding box center [751, 145] width 518 height 66
copy h2 "Return #d5575579-f01a-42f1-b4b8-2d991137c575"
click at [66, 197] on div "Orders" at bounding box center [95, 187] width 168 height 22
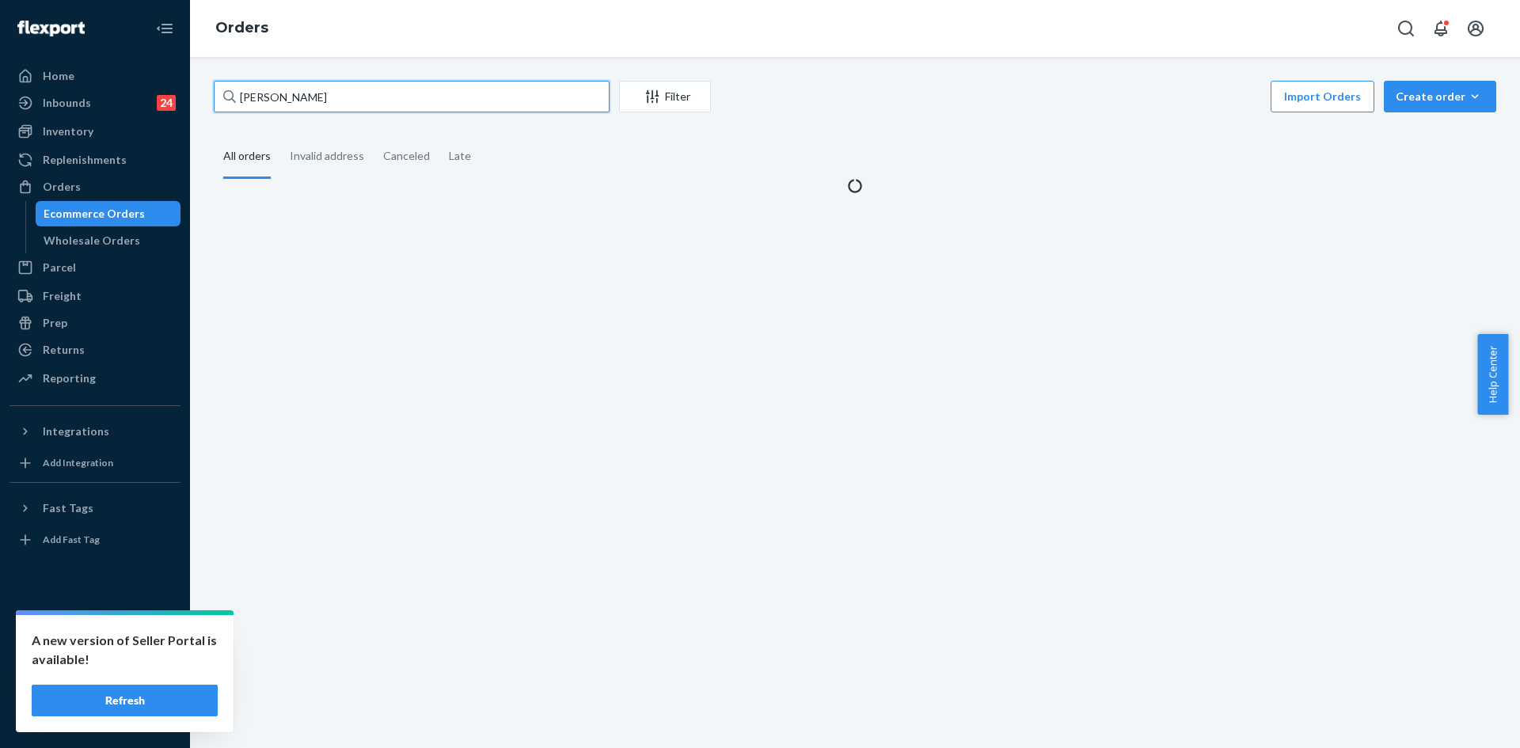
click at [331, 98] on input "[PERSON_NAME]" at bounding box center [412, 97] width 396 height 32
paste input "254369365"
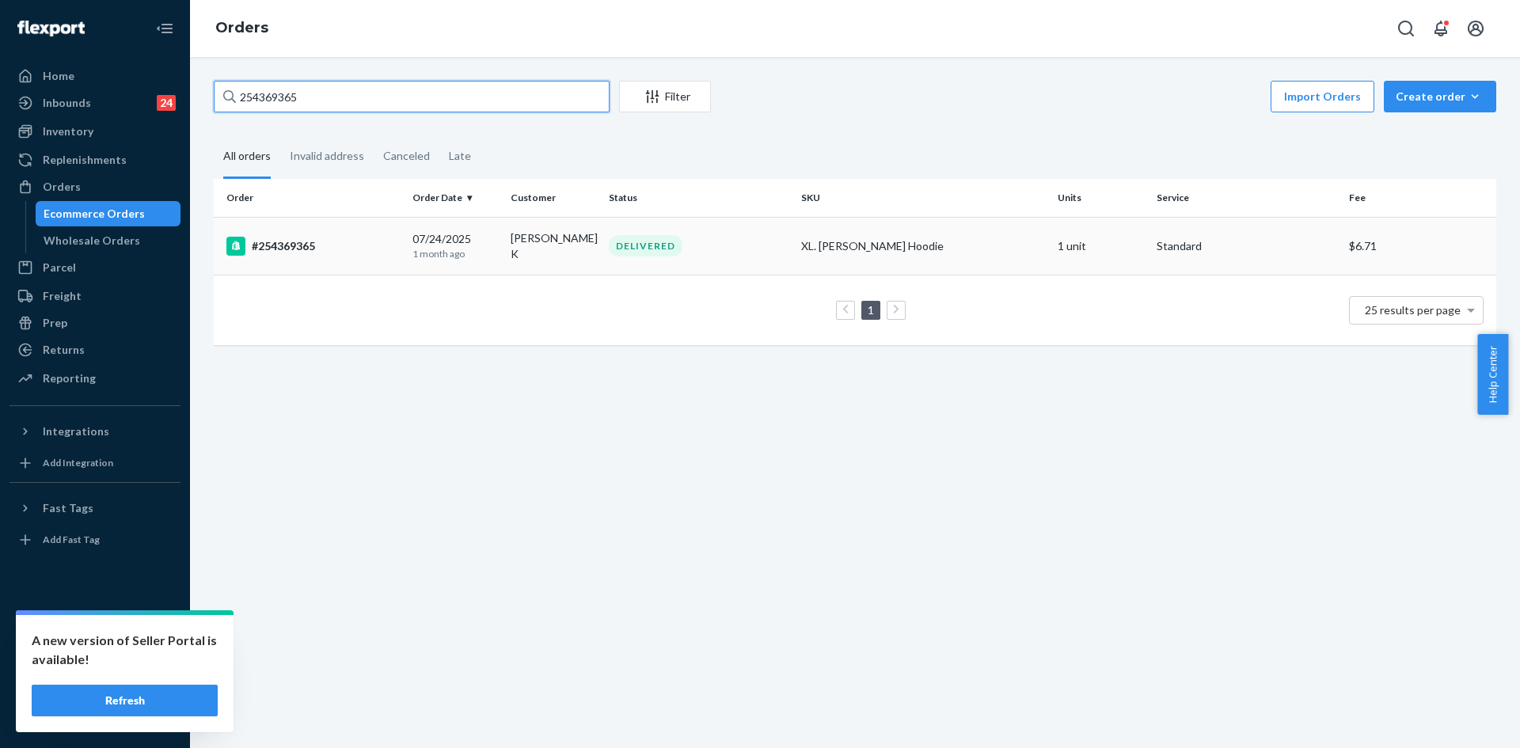
type input "254369365"
click at [731, 256] on td "DELIVERED" at bounding box center [698, 246] width 192 height 58
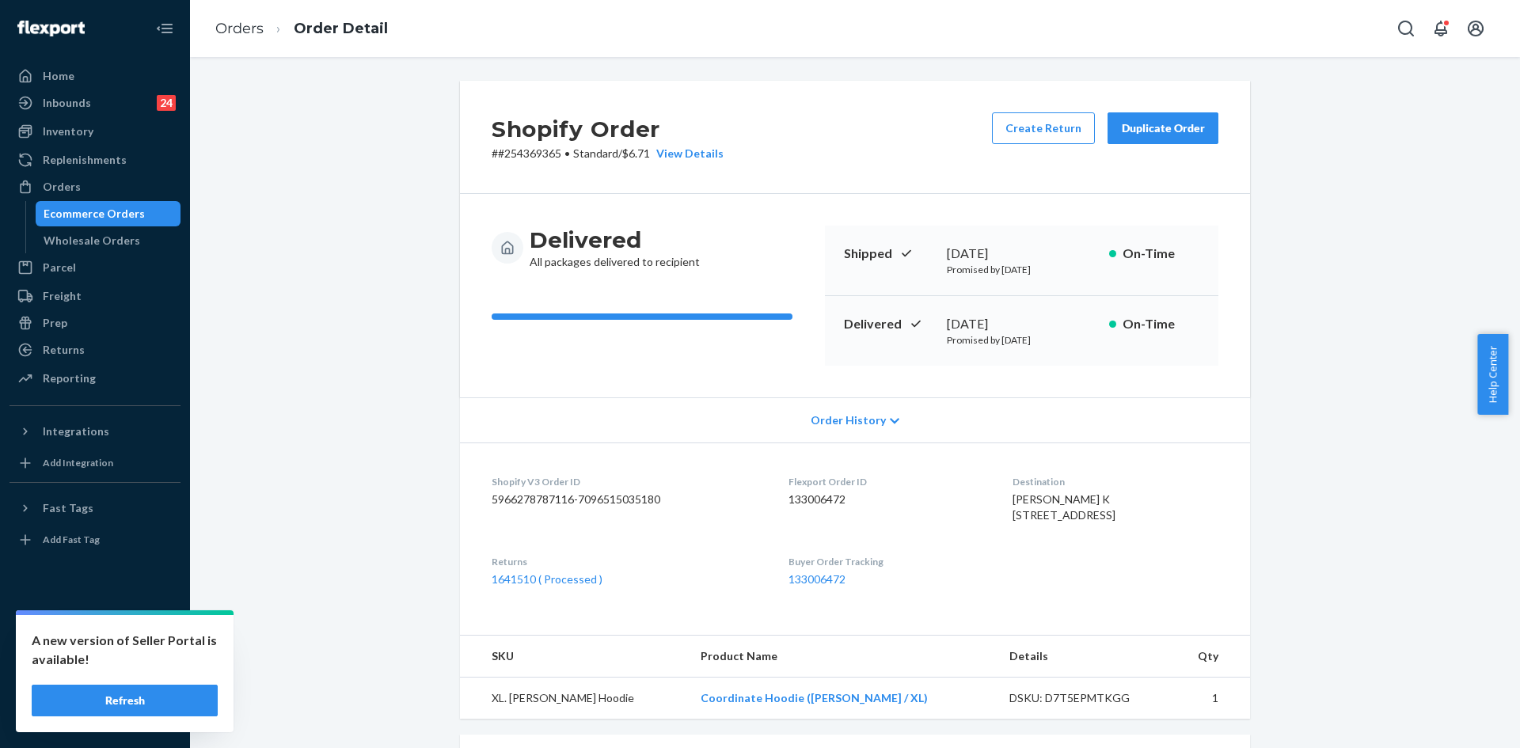
drag, startPoint x: 1160, startPoint y: 130, endPoint x: 1146, endPoint y: 162, distance: 35.1
click at [1160, 130] on div "Duplicate Order" at bounding box center [1163, 128] width 84 height 16
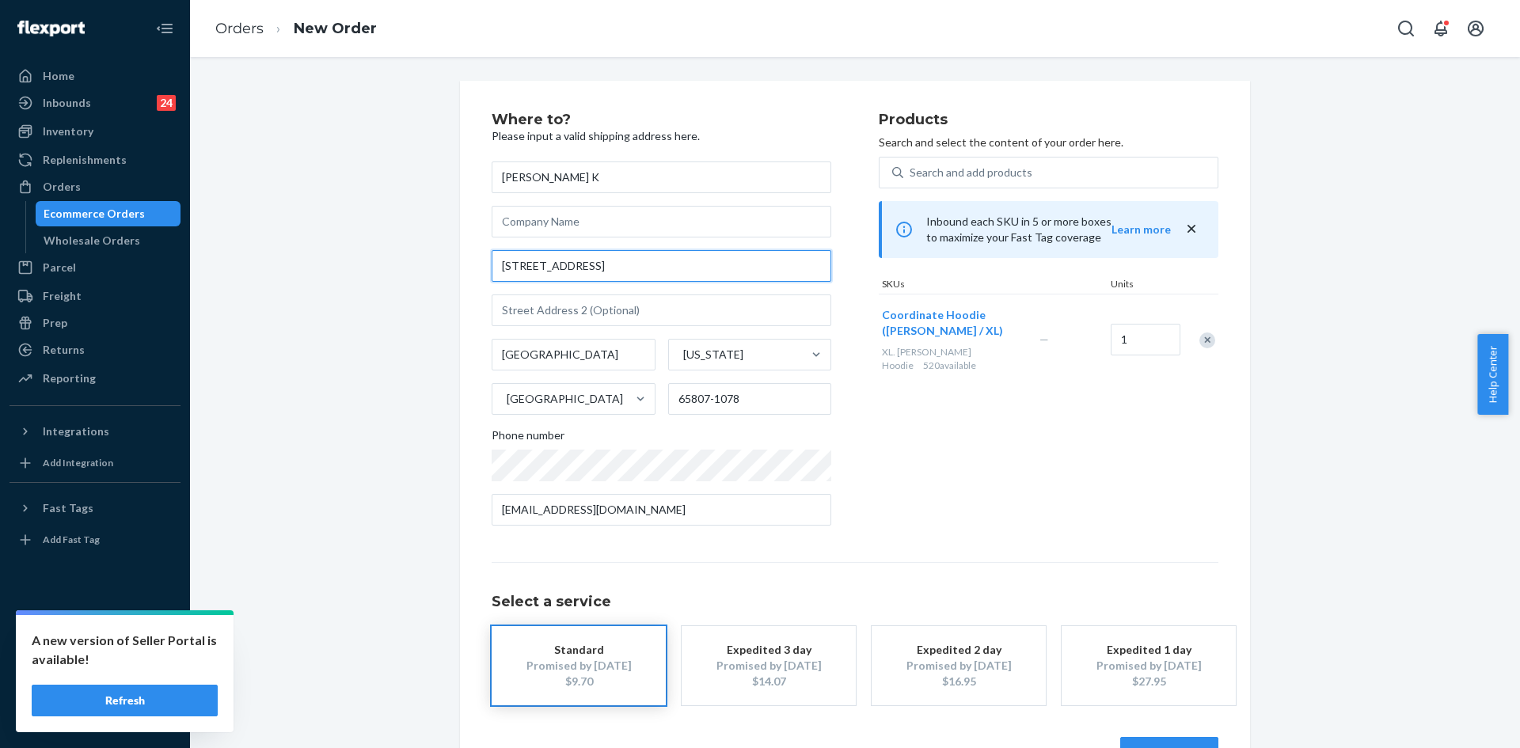
drag, startPoint x: 610, startPoint y: 271, endPoint x: 496, endPoint y: 265, distance: 114.1
click at [496, 265] on input "[STREET_ADDRESS]" at bounding box center [662, 266] width 340 height 32
paste input "[STREET_ADDRESS]"
type input "[STREET_ADDRESS]"
type input "Columbia"
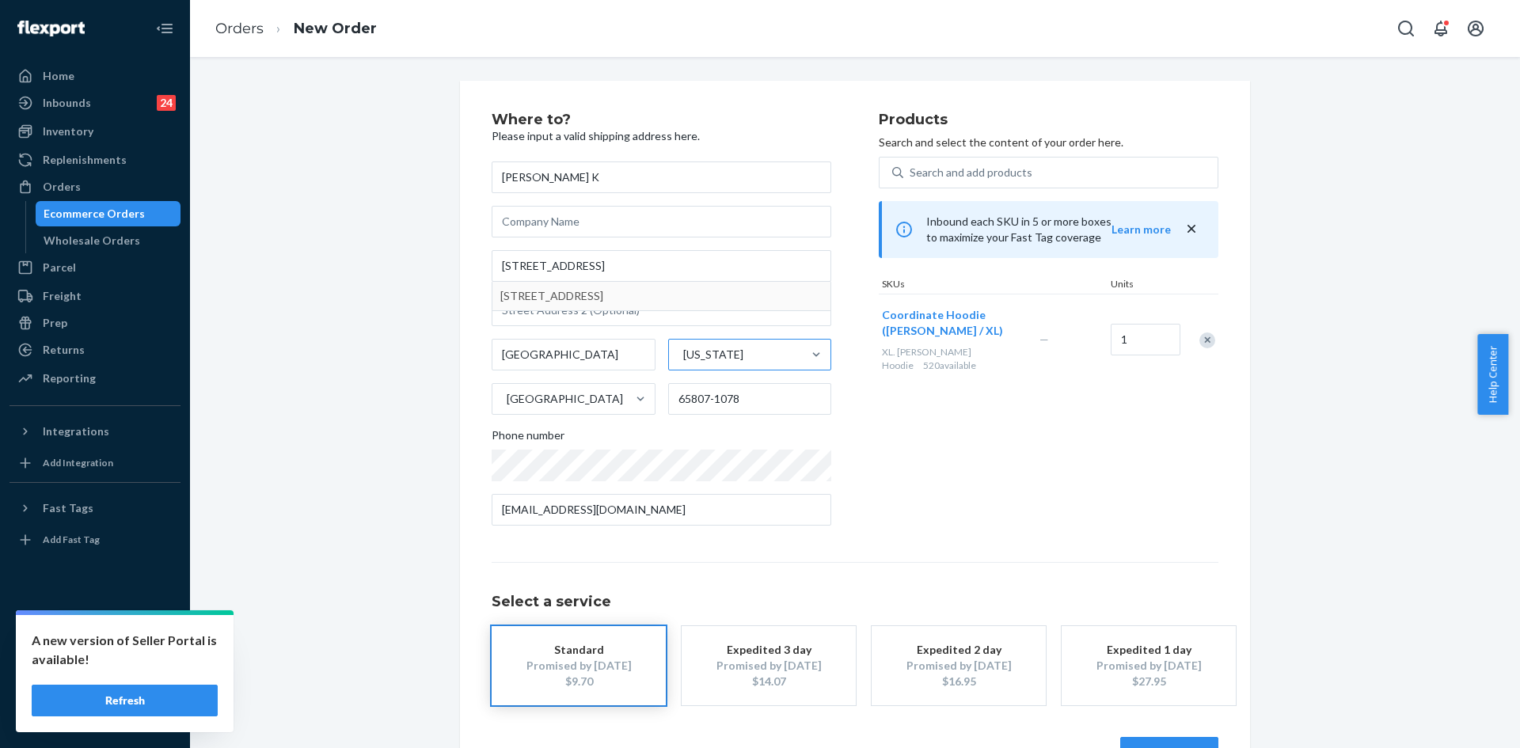
type input "65202"
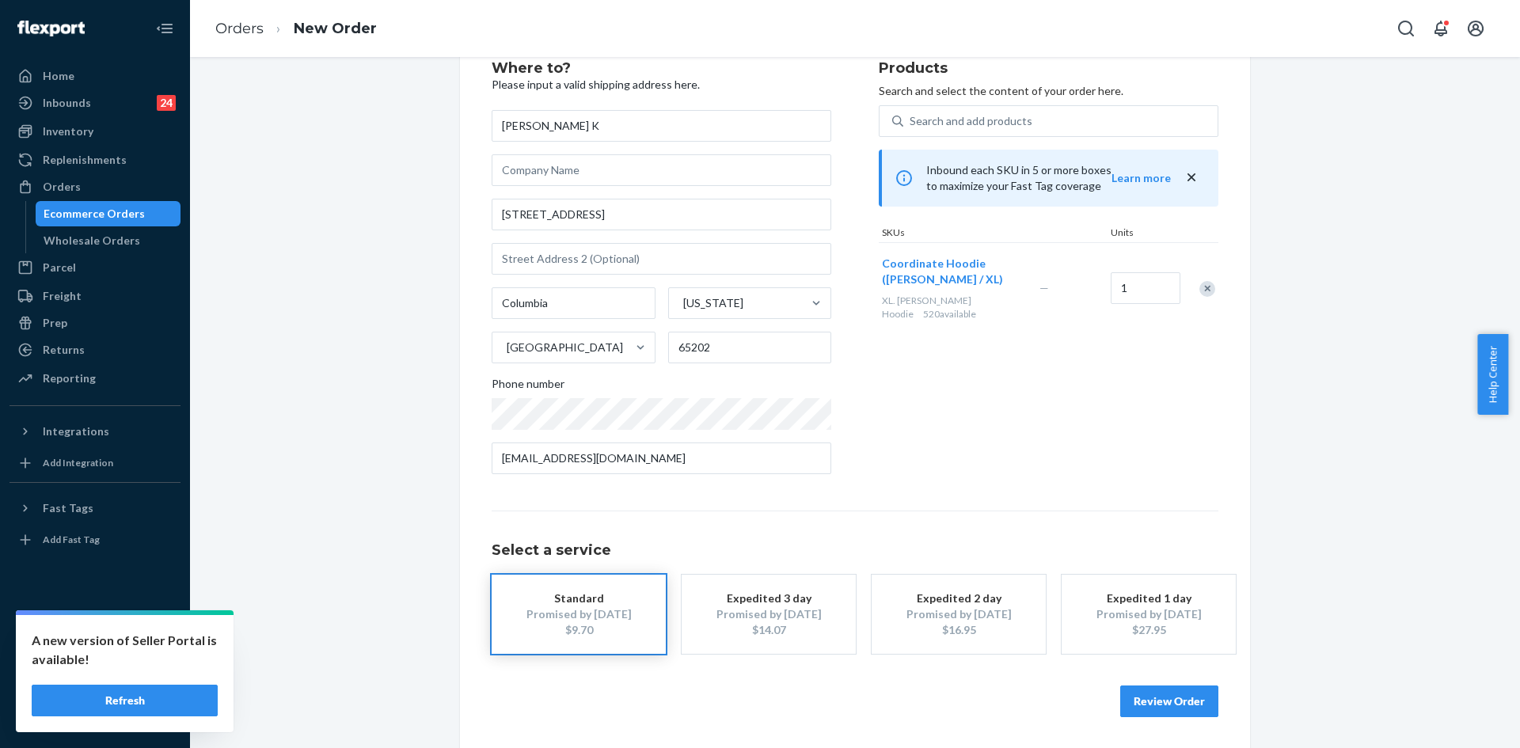
scroll to position [52, 0]
click at [1141, 703] on button "Review Order" at bounding box center [1169, 701] width 98 height 32
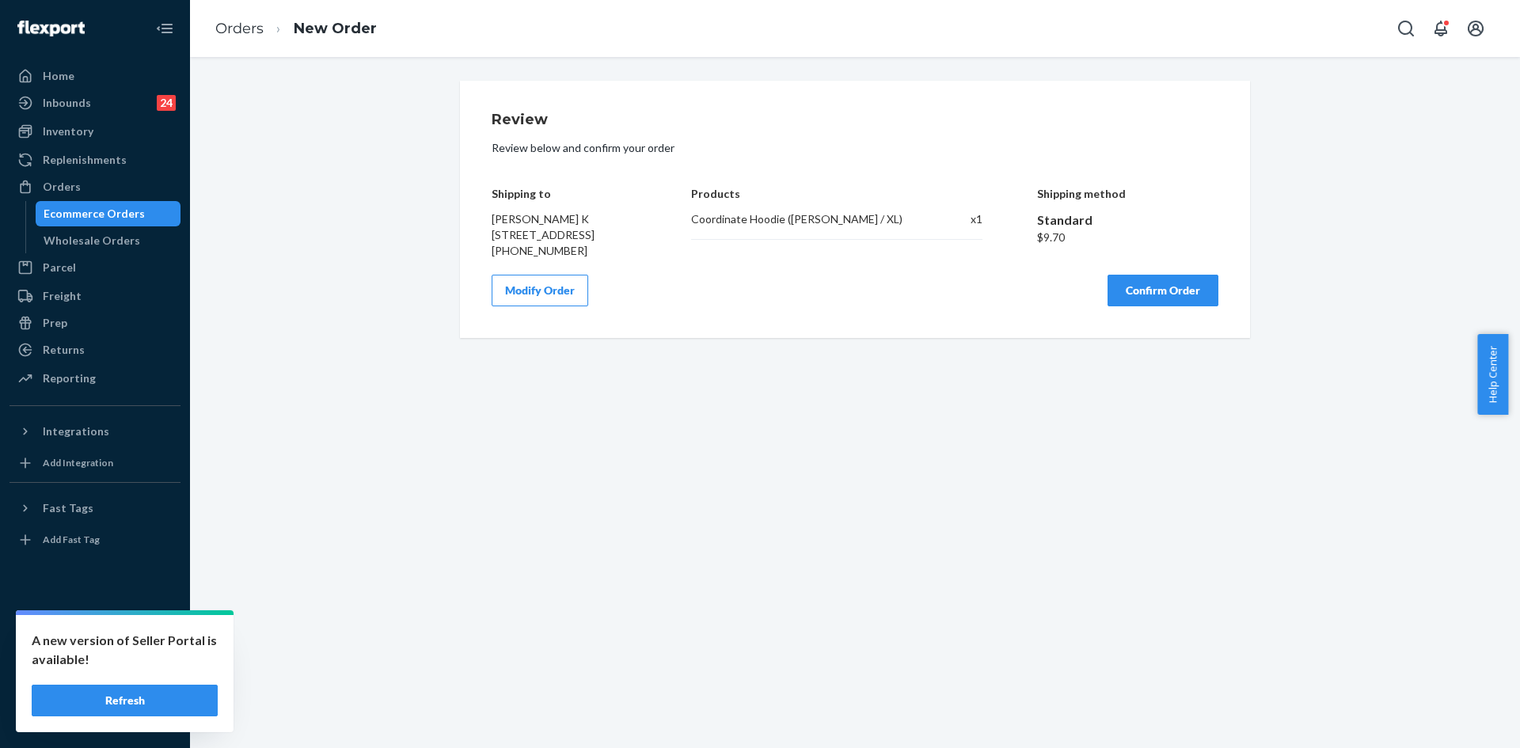
scroll to position [0, 0]
click at [1147, 306] on button "Confirm Order" at bounding box center [1162, 291] width 111 height 32
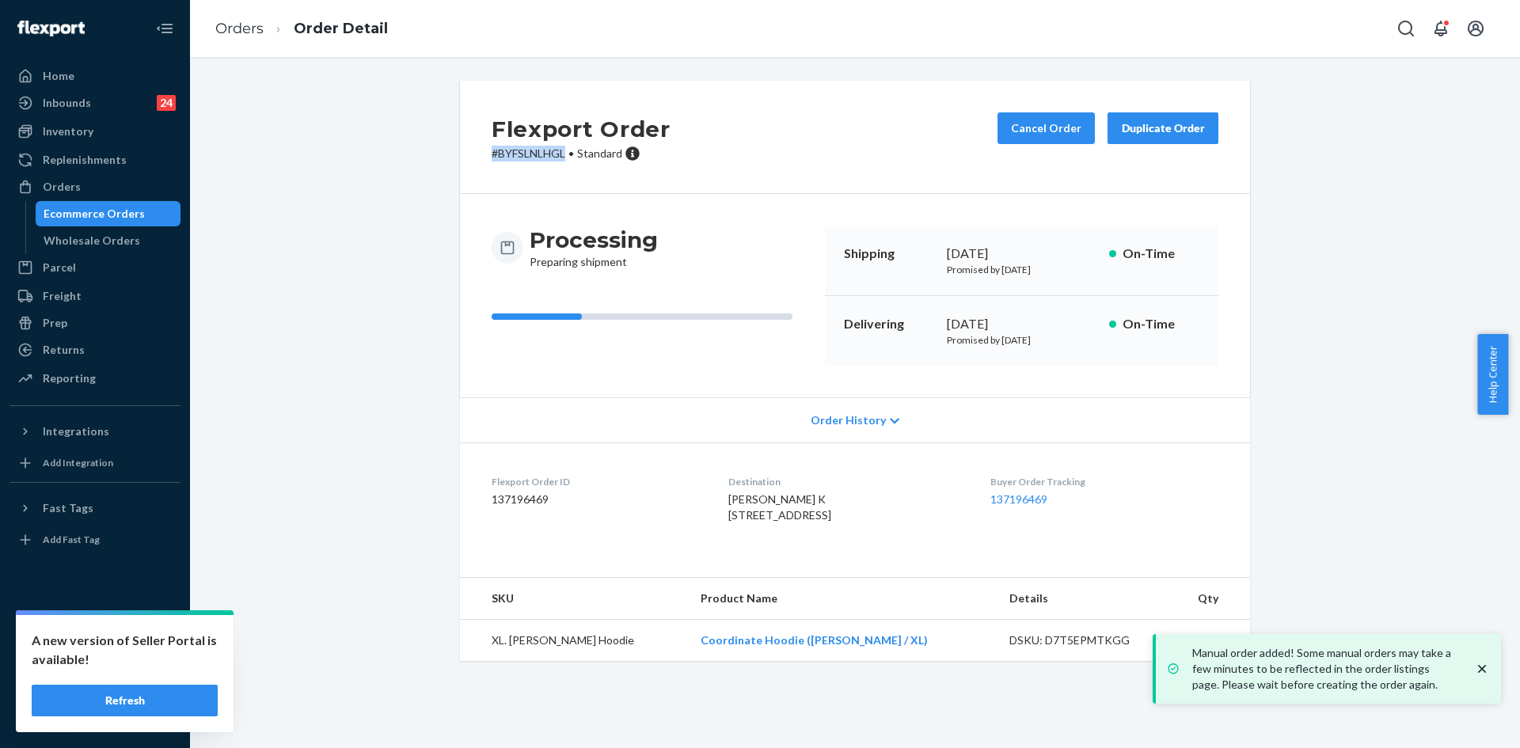
drag, startPoint x: 564, startPoint y: 155, endPoint x: 477, endPoint y: 158, distance: 87.1
click at [477, 158] on div "Flexport Order # BYFSLNLHGL • Standard Cancel Order Duplicate Order" at bounding box center [855, 137] width 790 height 113
copy p "# BYFSLNLHGL"
